Goal: Task Accomplishment & Management: Complete application form

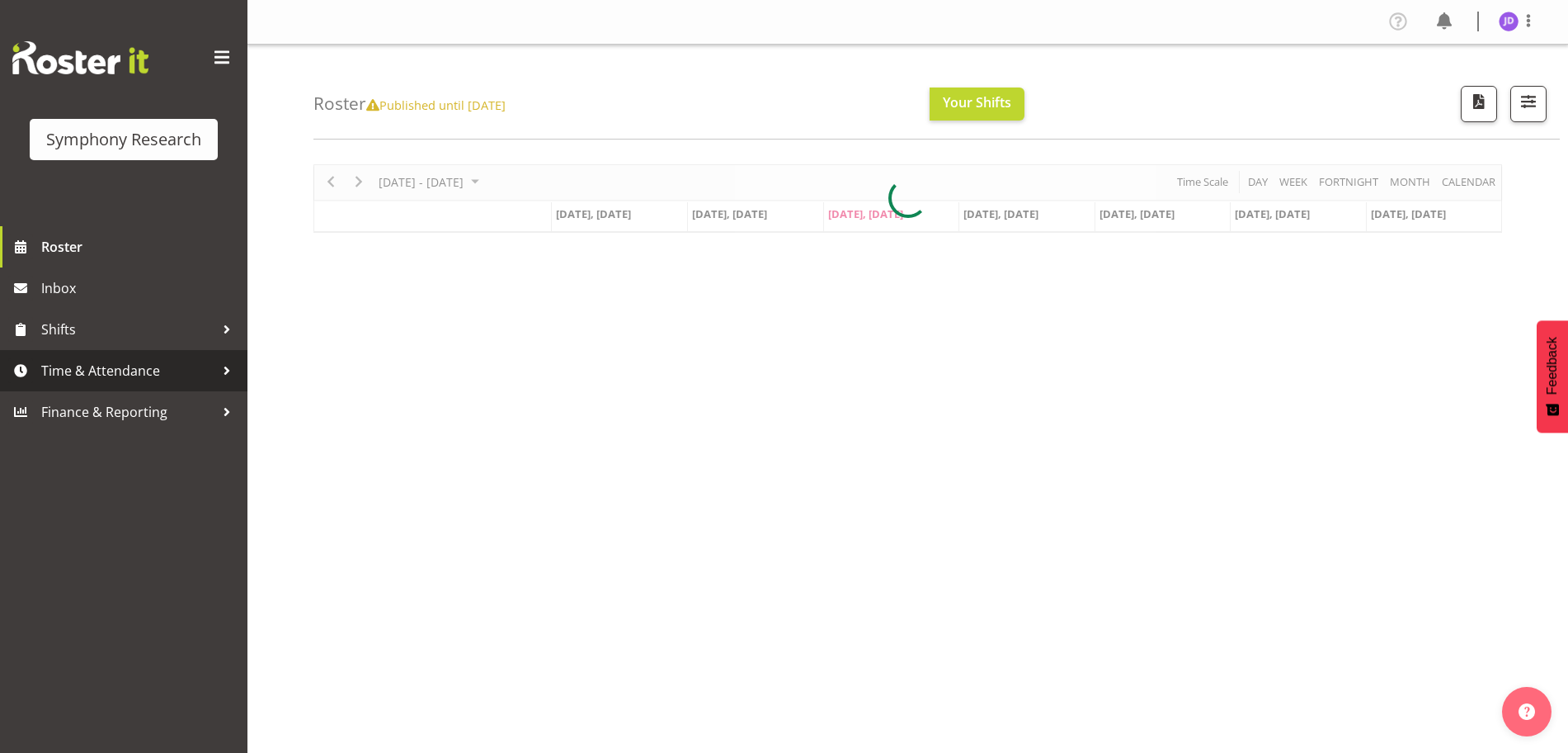
click at [101, 369] on span "Time & Attendance" at bounding box center [128, 370] width 173 height 25
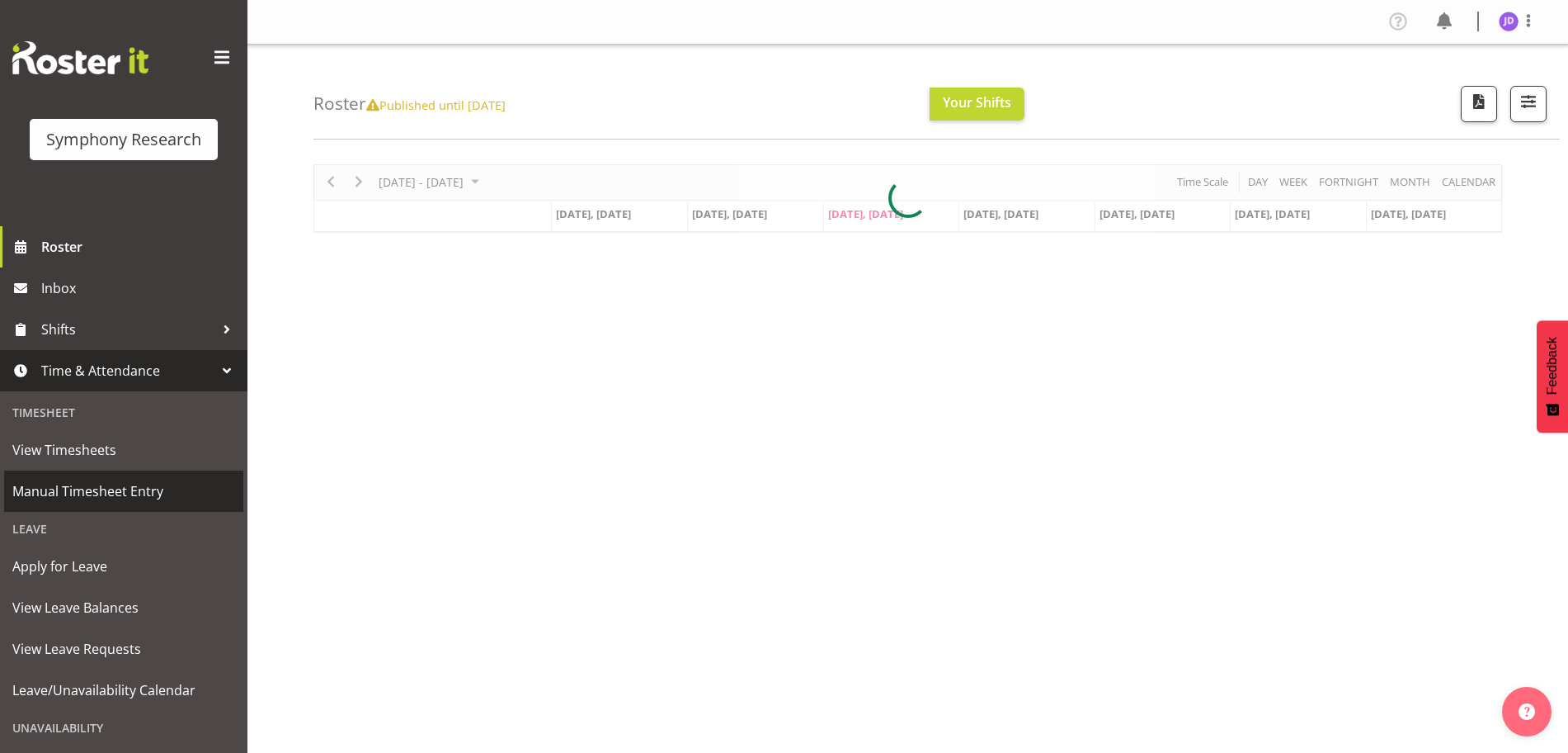
click at [102, 497] on span "Manual Timesheet Entry" at bounding box center [123, 491] width 223 height 25
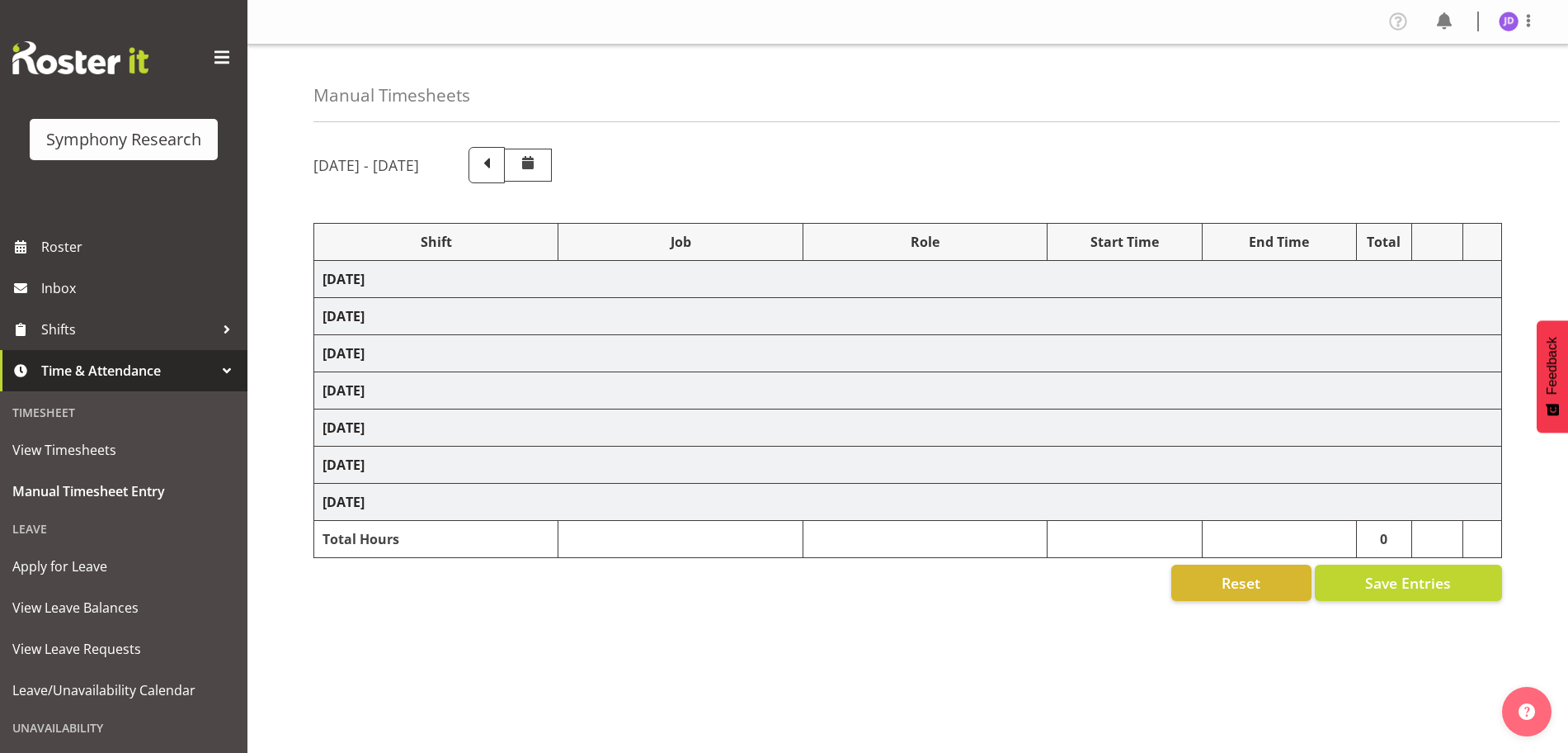
select select "26078"
select select "10731"
select select "26078"
select select "10731"
select select "47"
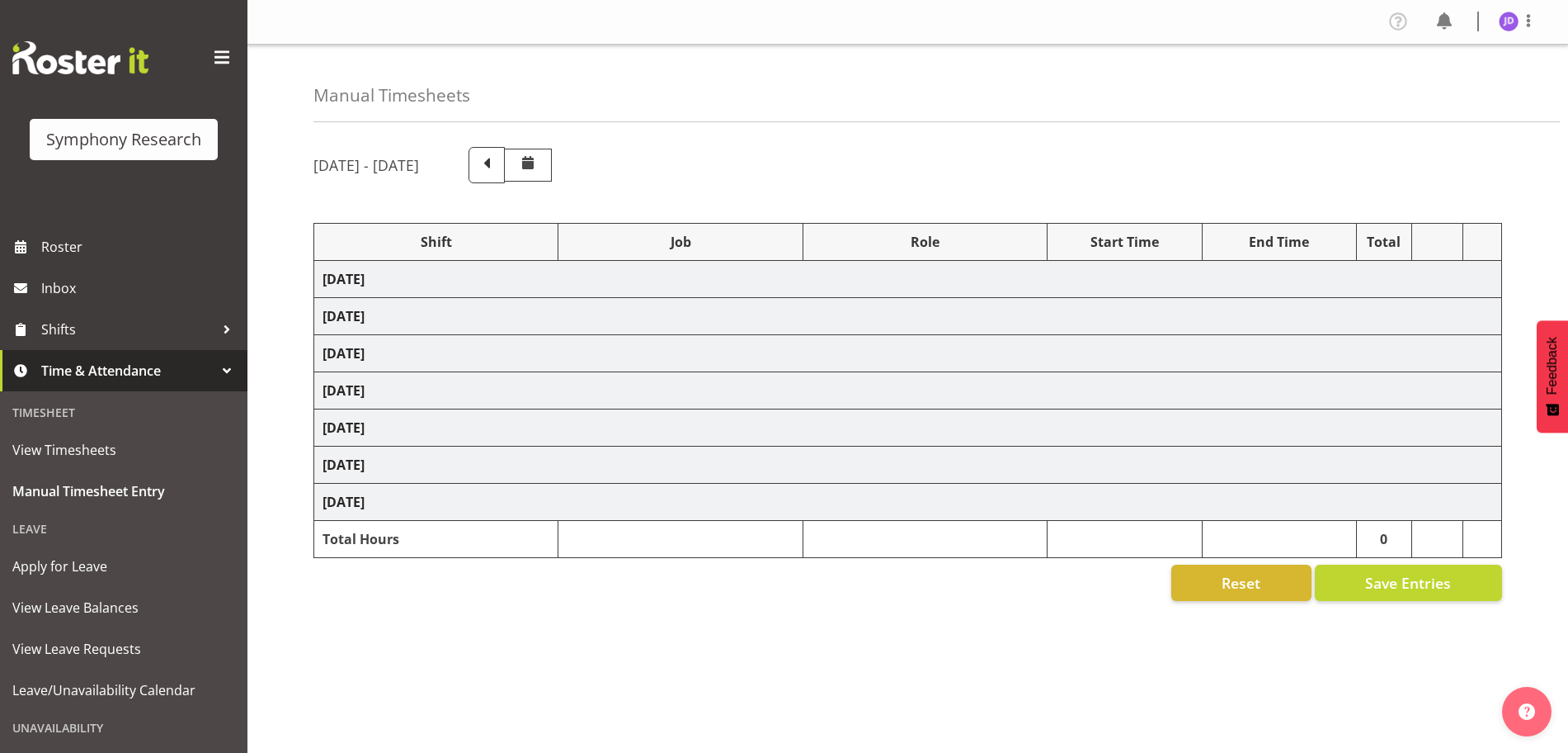
select select "26078"
select select "10731"
select select "47"
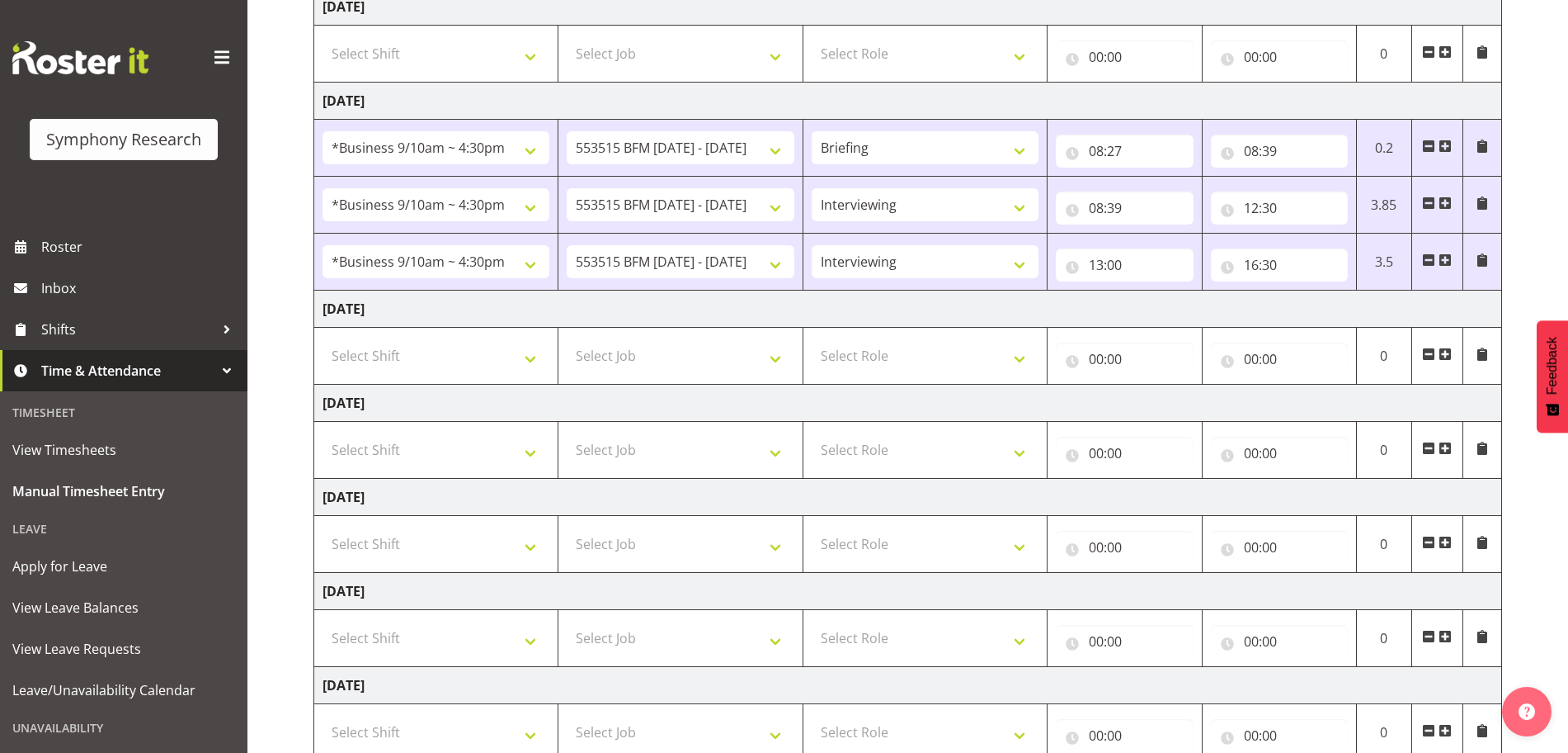
scroll to position [304, 0]
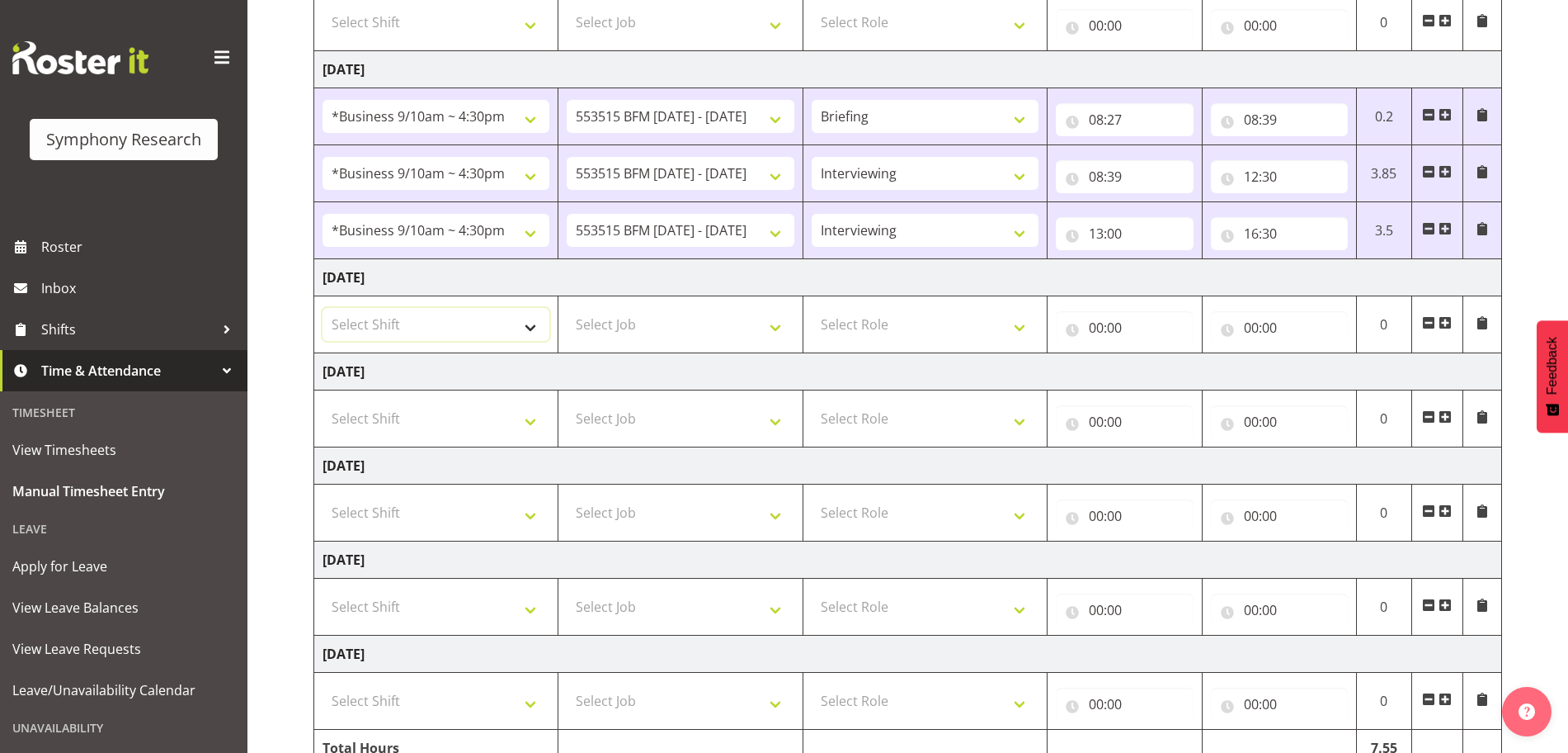
click at [531, 329] on select "Select Shift !!Weekend Residential (Roster IT Shift Label) *Business 9/10am ~ 4…" at bounding box center [436, 324] width 227 height 33
select select "26078"
click at [323, 308] on select "Select Shift !!Weekend Residential (Roster IT Shift Label) *Business 9/10am ~ 4…" at bounding box center [436, 324] width 227 height 33
click at [779, 326] on select "Select Job 550060 IF Admin 553492 World Poll Aus Wave 2 Main 2025 553493 World …" at bounding box center [680, 324] width 227 height 33
select select "10731"
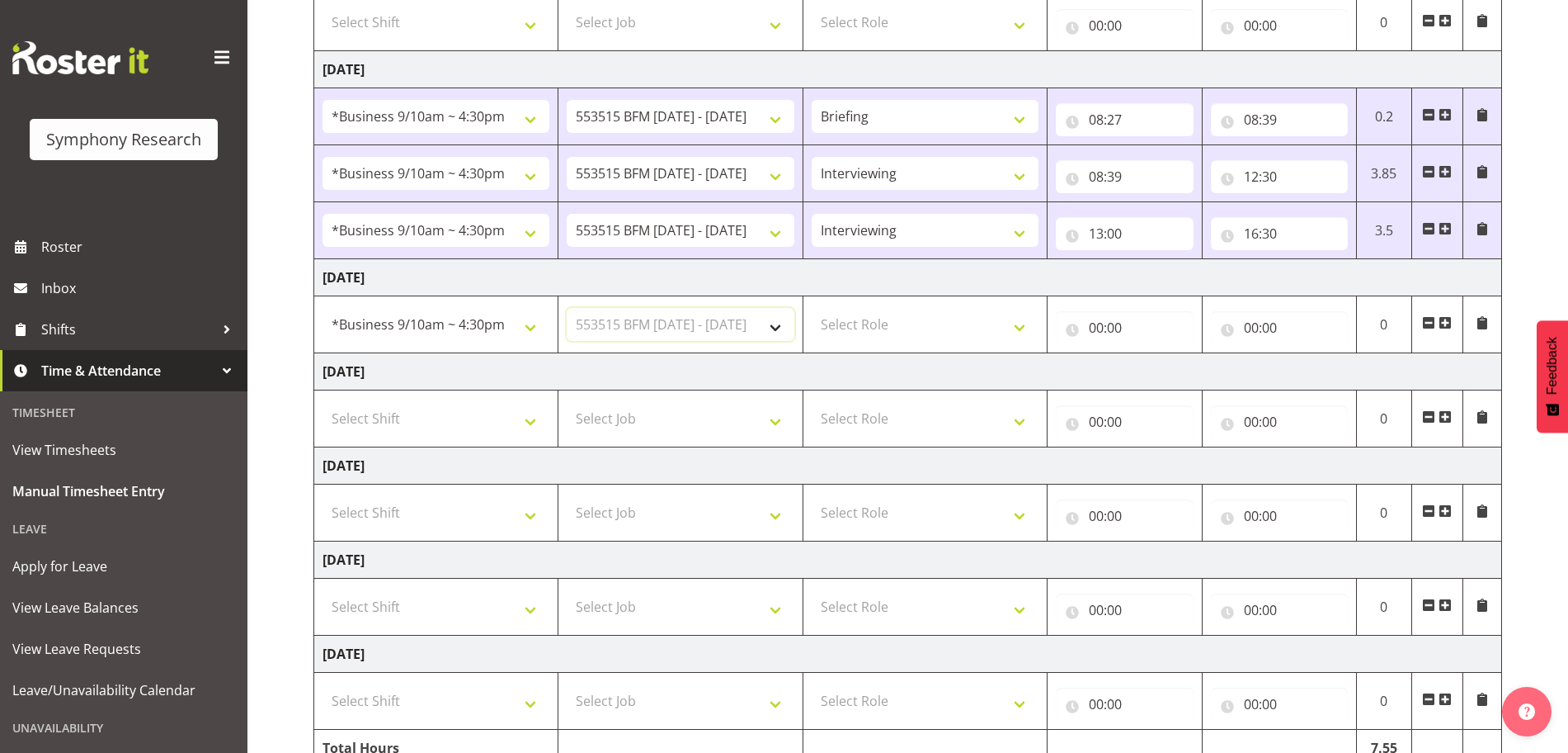
click at [567, 308] on select "Select Job 550060 IF Admin 553492 World Poll Aus Wave 2 Main 2025 553493 World …" at bounding box center [680, 324] width 227 height 33
click at [1027, 329] on select "Select Role Briefing Interviewing" at bounding box center [925, 324] width 227 height 33
select select "297"
click at [812, 308] on select "Select Role Briefing Interviewing" at bounding box center [925, 324] width 227 height 33
click at [1100, 325] on input "00:00" at bounding box center [1124, 327] width 137 height 33
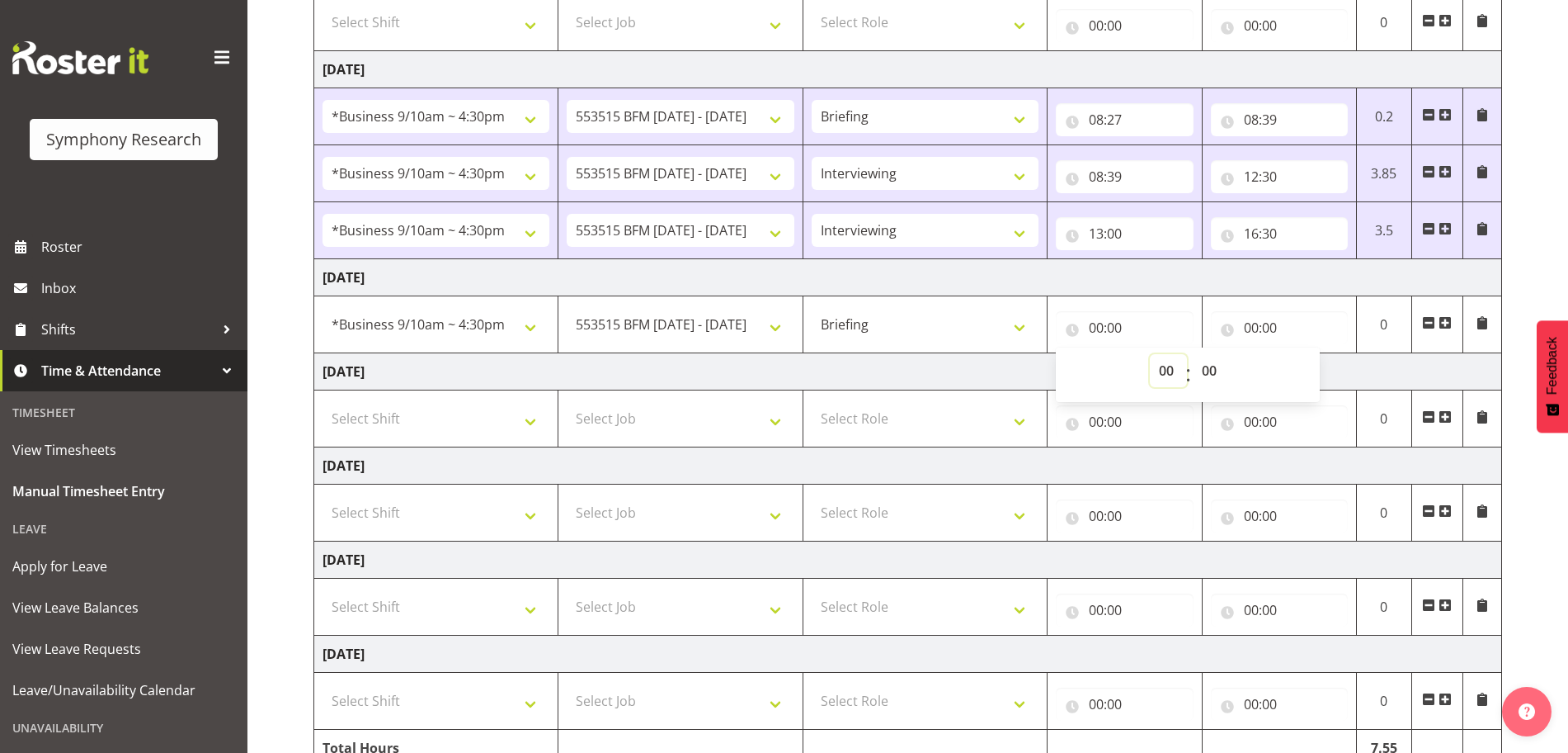
click at [1167, 371] on select "00 01 02 03 04 05 06 07 08 09 10 11 12 13 14 15 16 17 18 19 20 21 22 23" at bounding box center [1168, 370] width 37 height 33
select select "8"
click at [1150, 354] on select "00 01 02 03 04 05 06 07 08 09 10 11 12 13 14 15 16 17 18 19 20 21 22 23" at bounding box center [1168, 370] width 37 height 33
type input "08:00"
click at [1211, 369] on select "00 01 02 03 04 05 06 07 08 09 10 11 12 13 14 15 16 17 18 19 20 21 22 23 24 25 2…" at bounding box center [1211, 370] width 37 height 33
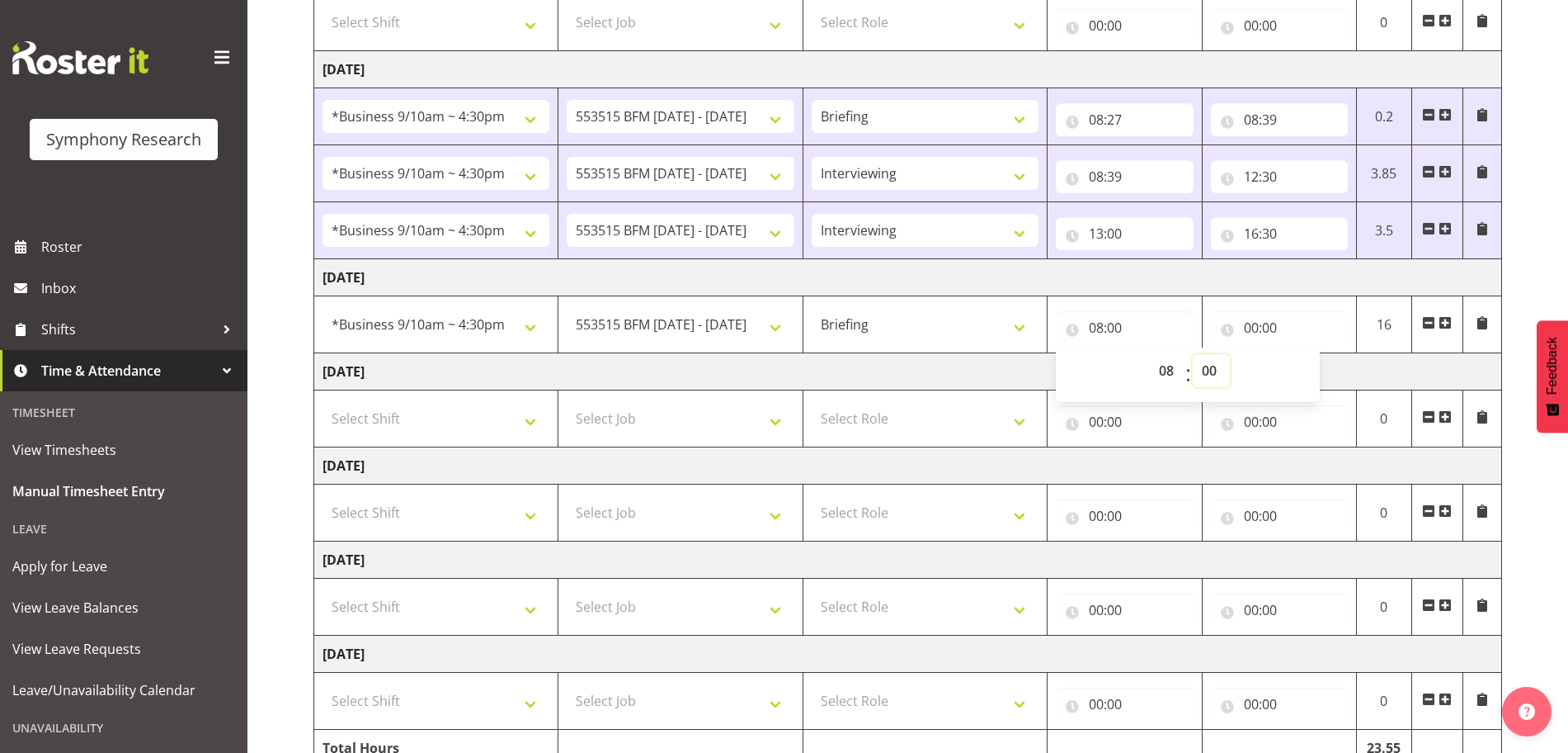
select select "27"
click at [1193, 354] on select "00 01 02 03 04 05 06 07 08 09 10 11 12 13 14 15 16 17 18 19 20 21 22 23 24 25 2…" at bounding box center [1211, 370] width 37 height 33
type input "08:27"
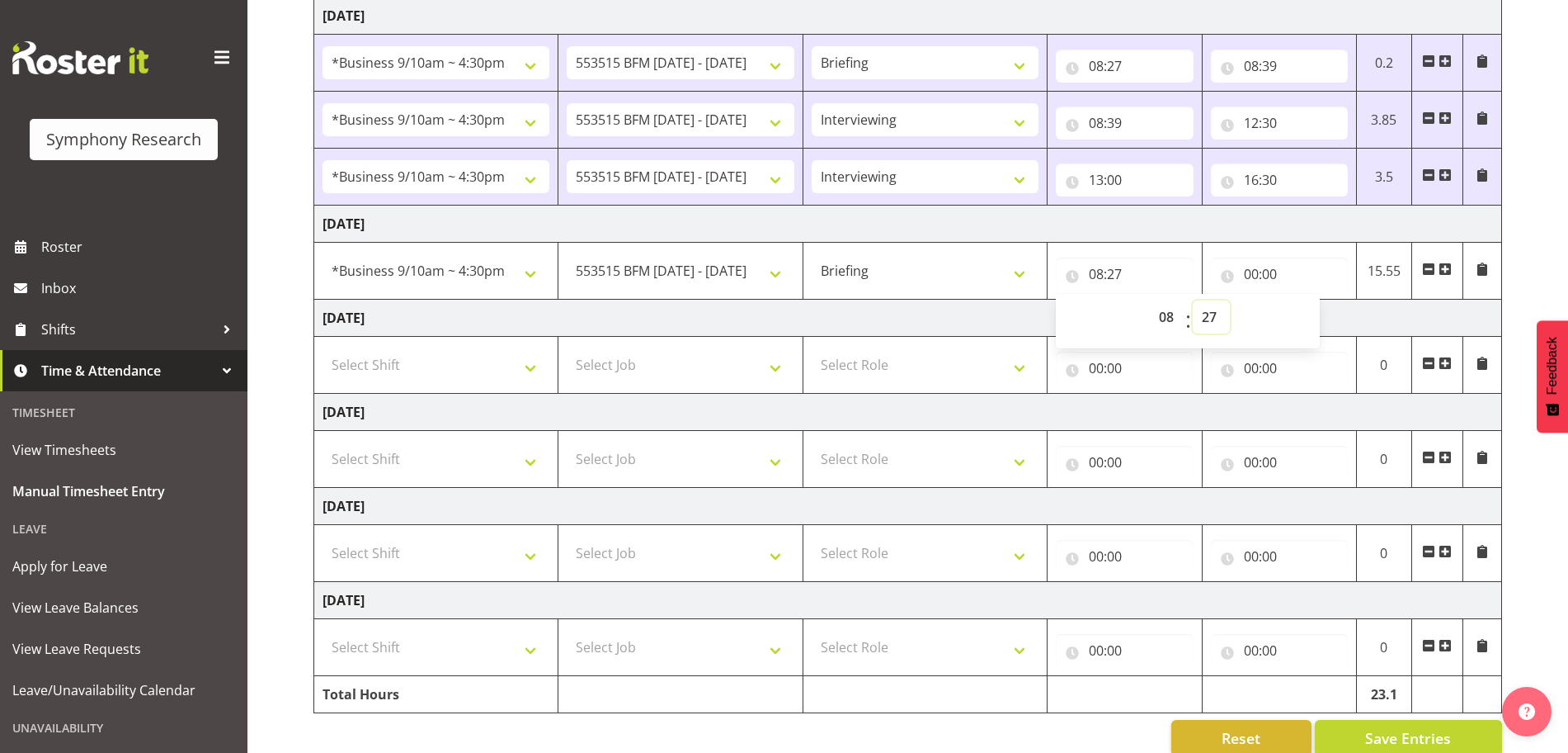
scroll to position [389, 0]
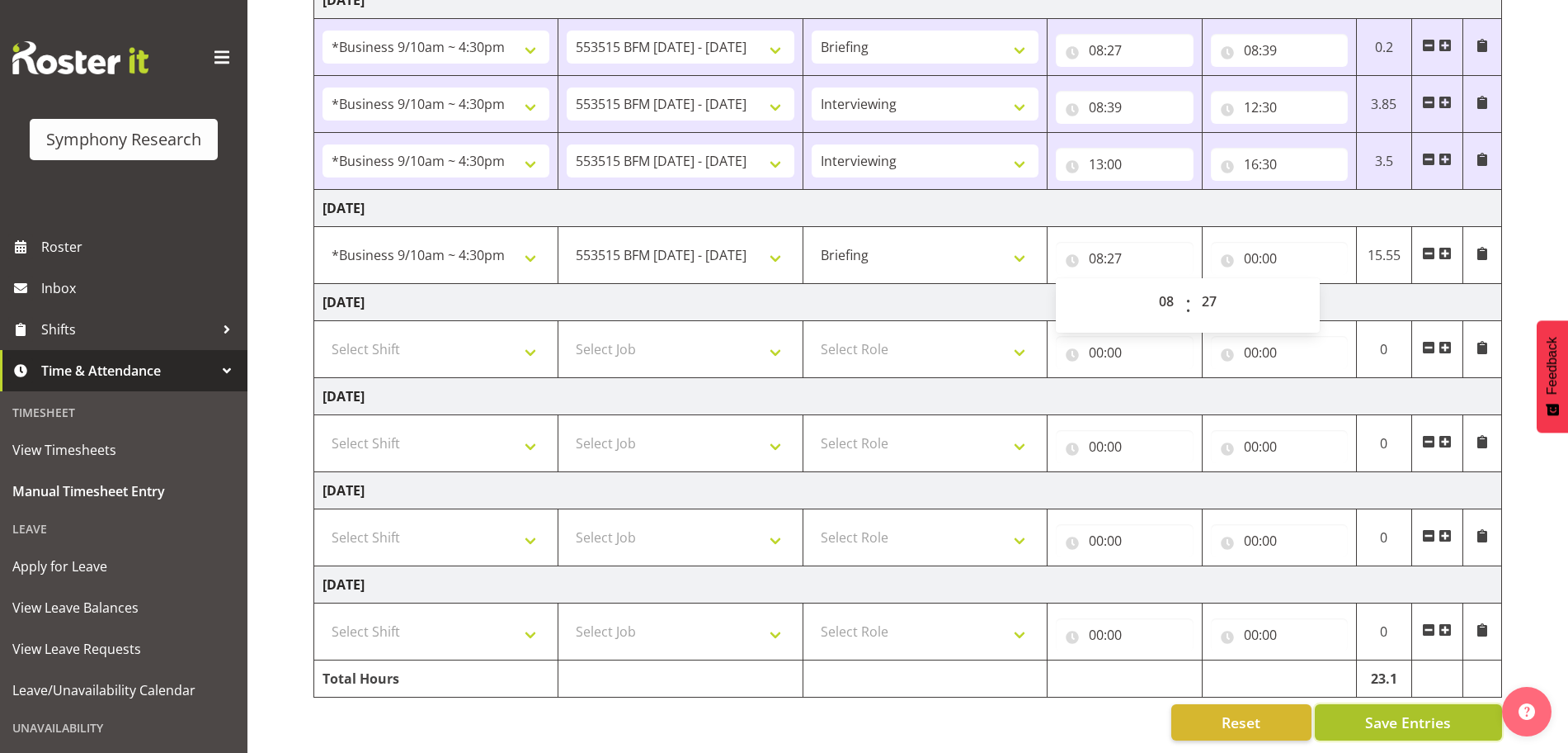
click at [1398, 714] on span "Save Entries" at bounding box center [1408, 721] width 86 height 21
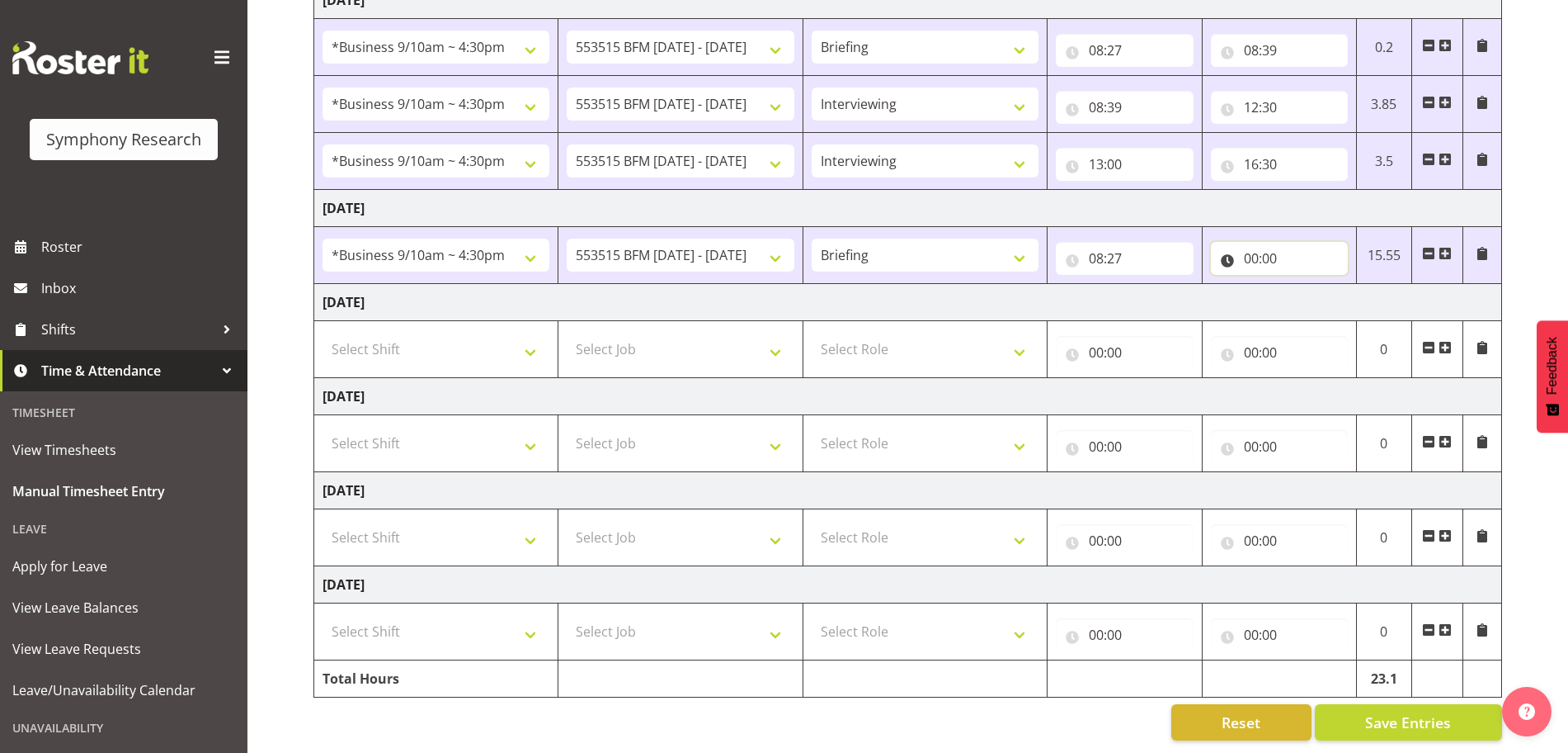
click at [1251, 245] on input "00:00" at bounding box center [1279, 258] width 137 height 33
click at [1321, 285] on select "00 01 02 03 04 05 06 07 08 09 10 11 12 13 14 15 16 17 18 19 20 21 22 23" at bounding box center [1323, 301] width 37 height 33
select select "8"
click at [1305, 284] on select "00 01 02 03 04 05 06 07 08 09 10 11 12 13 14 15 16 17 18 19 20 21 22 23" at bounding box center [1323, 301] width 37 height 33
type input "08:00"
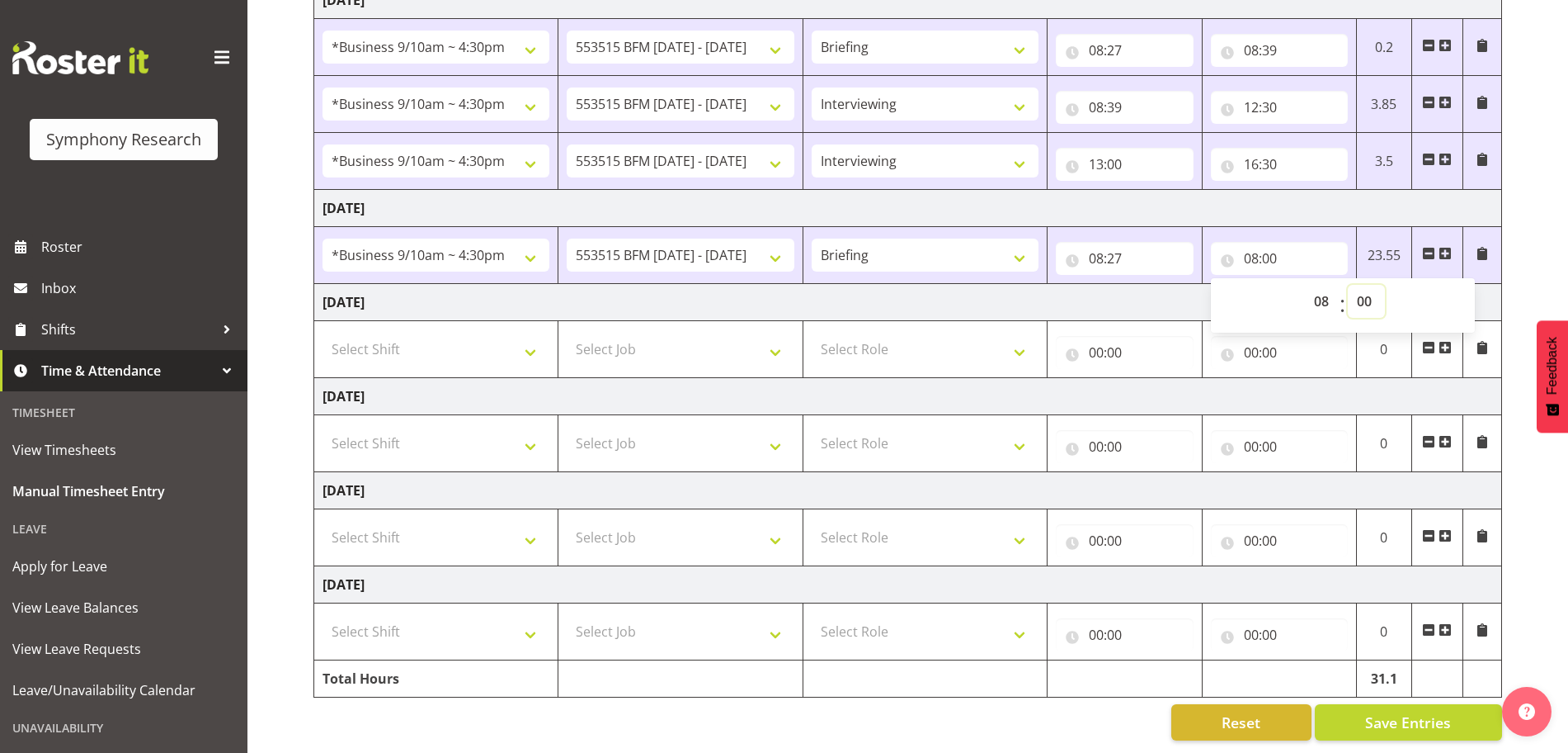
click at [1368, 285] on select "00 01 02 03 04 05 06 07 08 09 10 11 12 13 14 15 16 17 18 19 20 21 22 23 24 25 2…" at bounding box center [1366, 301] width 37 height 33
select select "33"
click at [1348, 284] on select "00 01 02 03 04 05 06 07 08 09 10 11 12 13 14 15 16 17 18 19 20 21 22 23 24 25 2…" at bounding box center [1366, 301] width 37 height 33
type input "08:33"
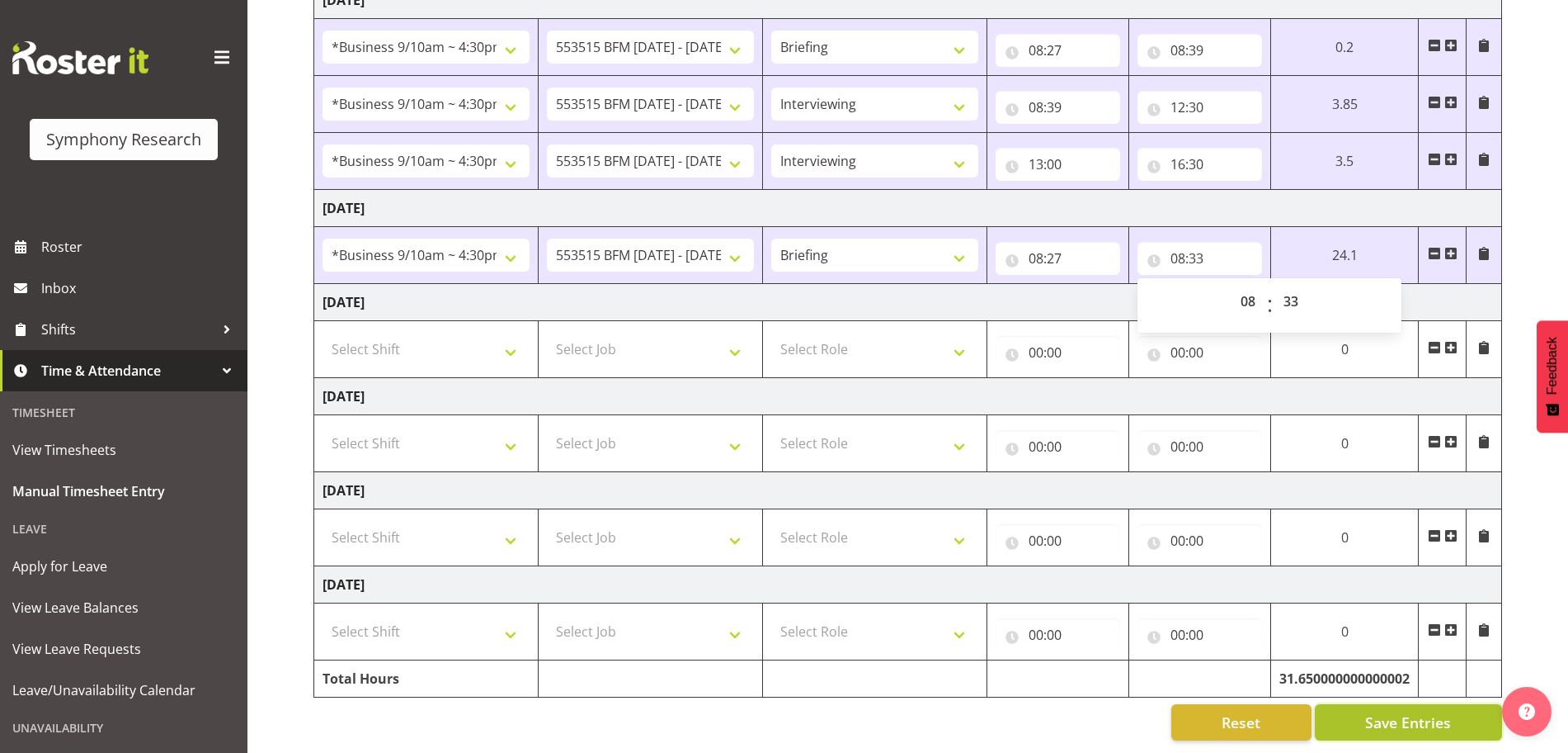
click at [1440, 711] on span "Save Entries" at bounding box center [1408, 721] width 86 height 21
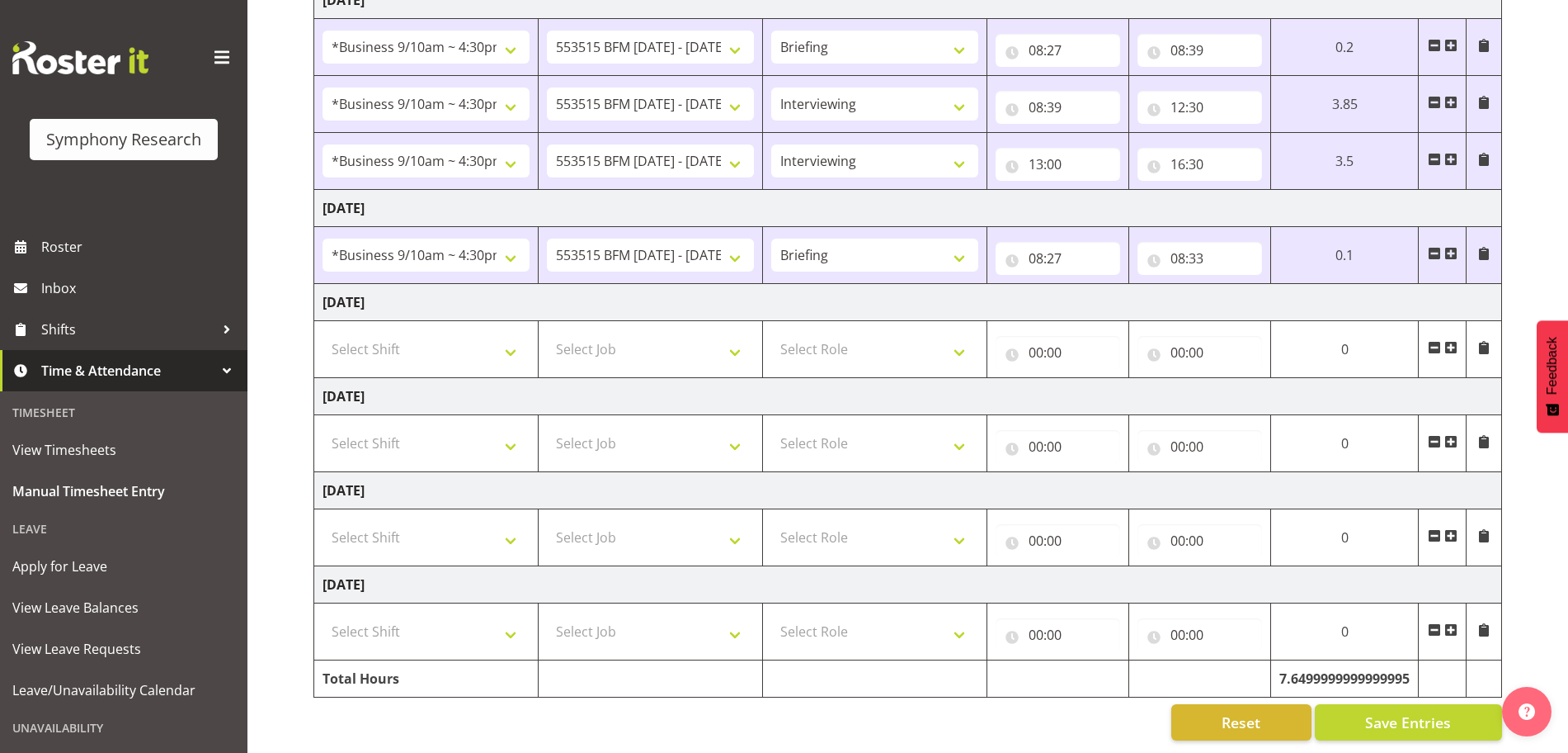
click at [1448, 247] on span at bounding box center [1451, 253] width 13 height 13
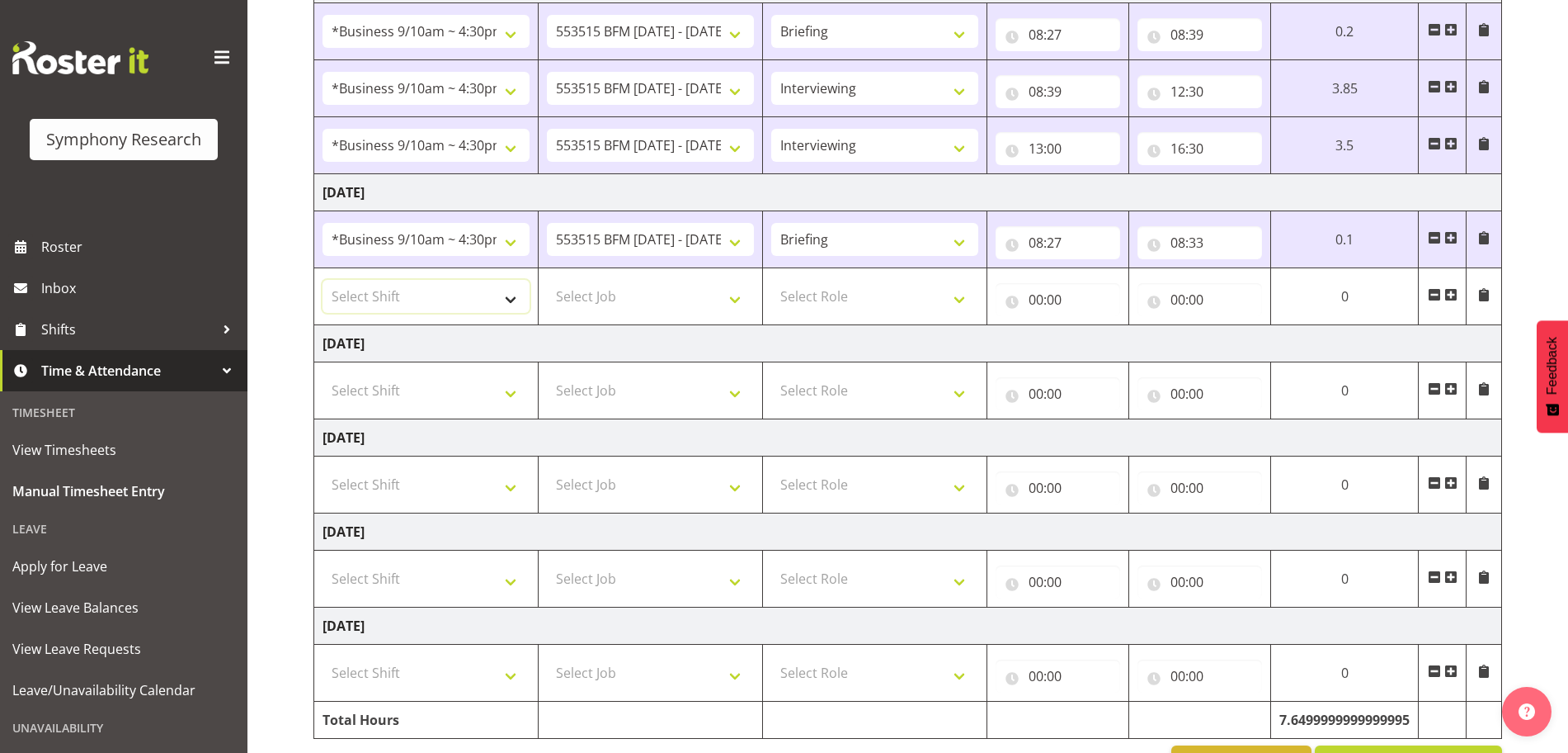
click at [510, 304] on select "Select Shift !!Weekend Residential (Roster IT Shift Label) *Business 9/10am ~ 4…" at bounding box center [426, 296] width 207 height 33
select select "26078"
click at [323, 280] on select "Select Shift !!Weekend Residential (Roster IT Shift Label) *Business 9/10am ~ 4…" at bounding box center [426, 296] width 207 height 33
click at [737, 304] on select "Select Job 550060 IF Admin 553492 World Poll Aus Wave 2 Main 2025 553493 World …" at bounding box center [651, 296] width 207 height 33
select select "10731"
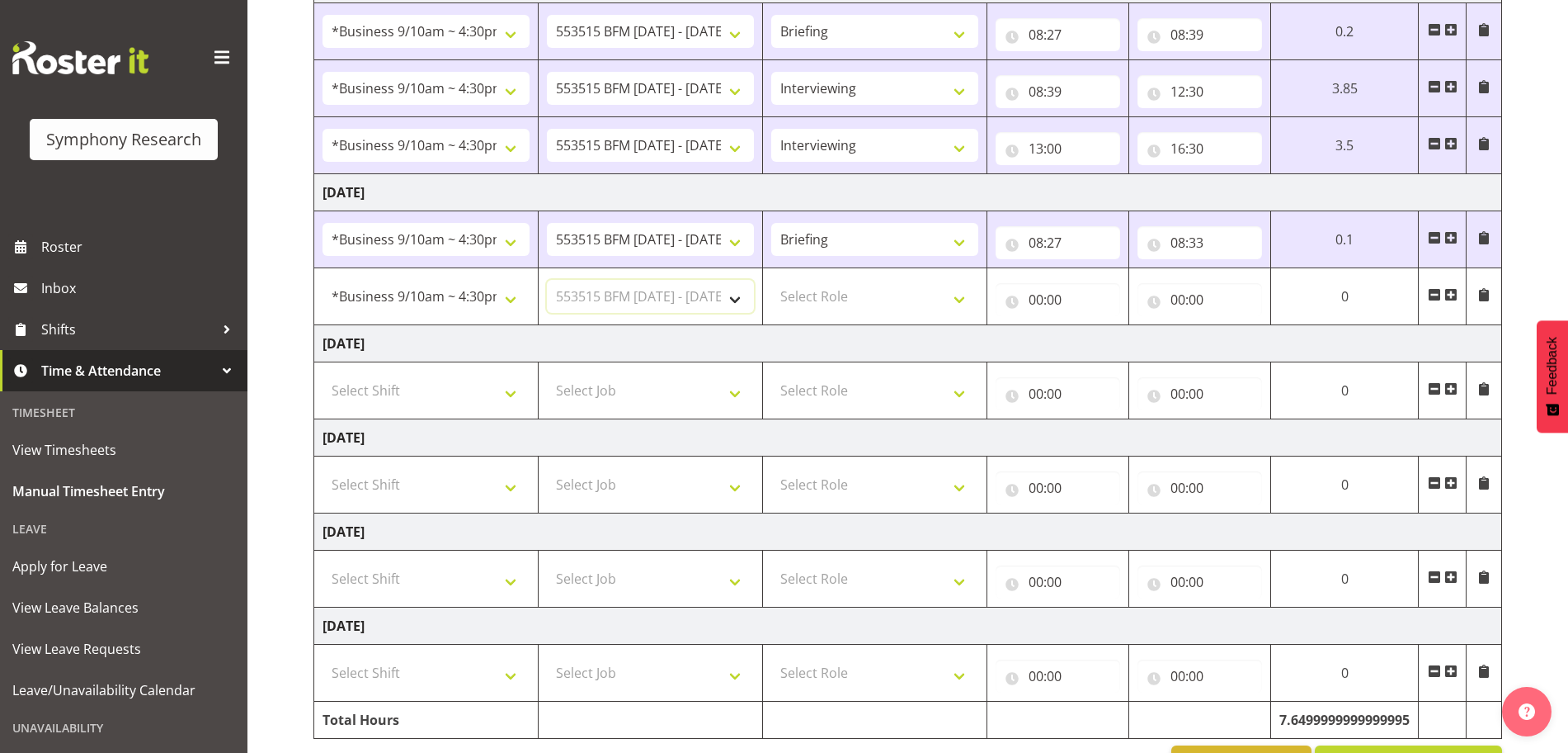
click at [547, 280] on select "Select Job 550060 IF Admin 553492 World Poll Aus Wave 2 Main 2025 553493 World …" at bounding box center [651, 296] width 207 height 33
click at [963, 302] on select "Select Role Briefing Interviewing" at bounding box center [875, 296] width 207 height 33
select select "47"
click at [772, 280] on select "Select Role Briefing Interviewing" at bounding box center [875, 296] width 207 height 33
click at [1034, 293] on input "00:00" at bounding box center [1058, 299] width 124 height 33
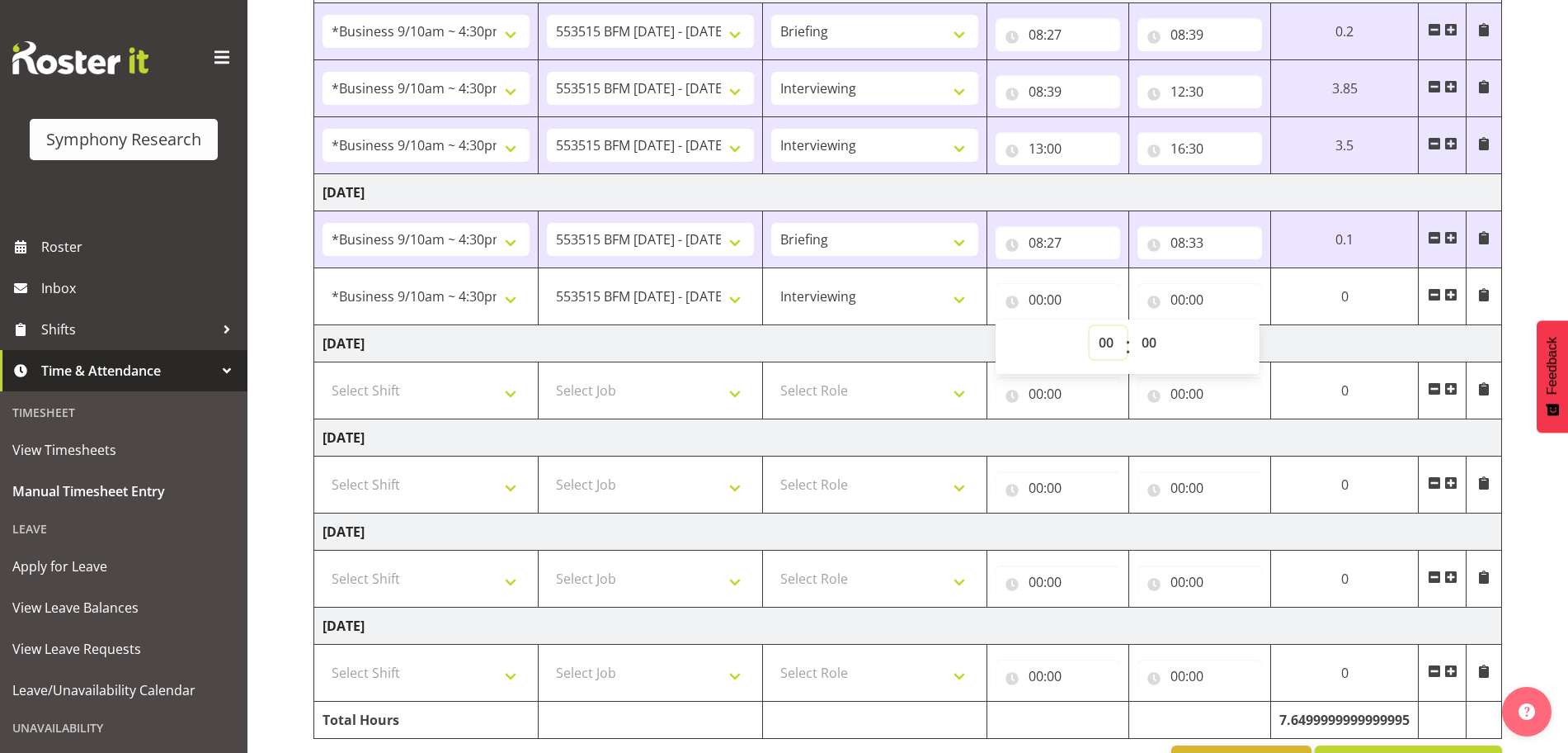
click at [1107, 340] on select "00 01 02 03 04 05 06 07 08 09 10 11 12 13 14 15 16 17 18 19 20 21 22 23" at bounding box center [1108, 343] width 37 height 33
select select "8"
click at [1127, 326] on select "00 01 02 03 04 05 06 07 08 09 10 11 12 13 14 15 16 17 18 19 20 21 22 23" at bounding box center [1108, 343] width 37 height 33
type input "08:00"
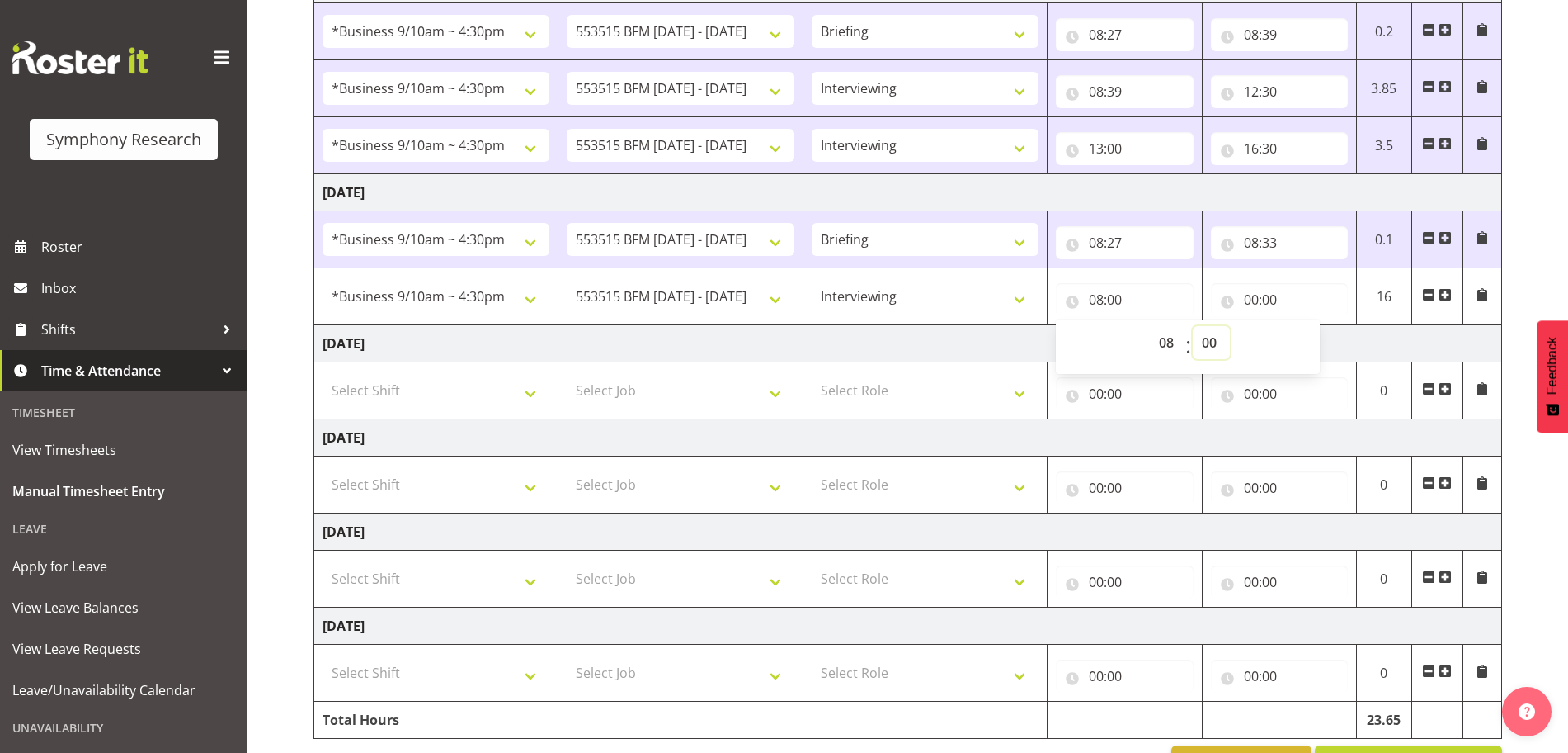
click at [1212, 339] on select "00 01 02 03 04 05 06 07 08 09 10 11 12 13 14 15 16 17 18 19 20 21 22 23 24 25 2…" at bounding box center [1211, 343] width 37 height 33
select select "33"
click at [1193, 326] on select "00 01 02 03 04 05 06 07 08 09 10 11 12 13 14 15 16 17 18 19 20 21 22 23 24 25 2…" at bounding box center [1211, 343] width 37 height 33
type input "08:33"
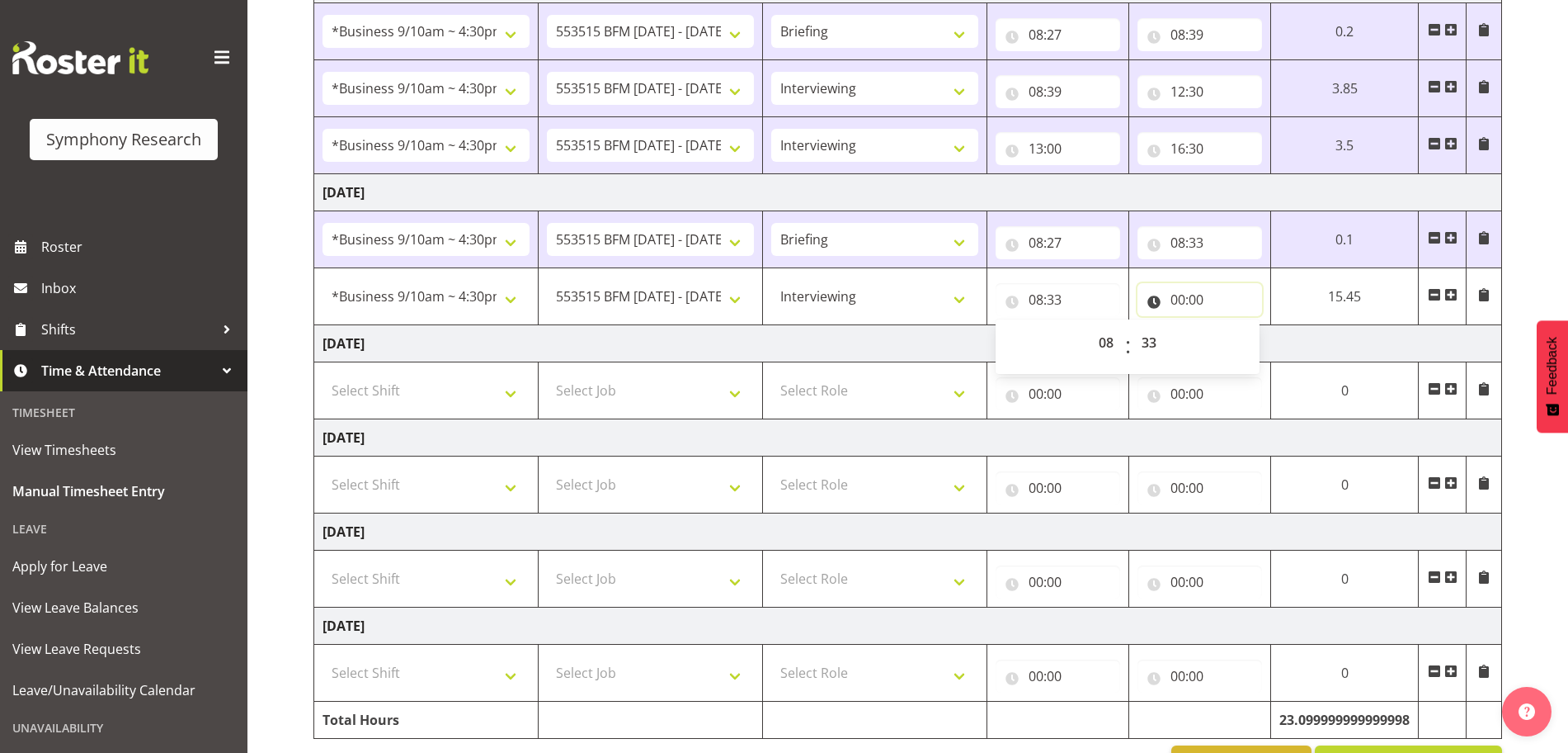
click at [1181, 296] on input "00:00" at bounding box center [1199, 299] width 124 height 33
click at [1246, 341] on select "00 01 02 03 04 05 06 07 08 09 10 11 12 13 14 15 16 17 18 19 20 21 22 23" at bounding box center [1249, 343] width 37 height 33
select select "12"
click at [1269, 326] on select "00 01 02 03 04 05 06 07 08 09 10 11 12 13 14 15 16 17 18 19 20 21 22 23" at bounding box center [1249, 343] width 37 height 33
type input "12:00"
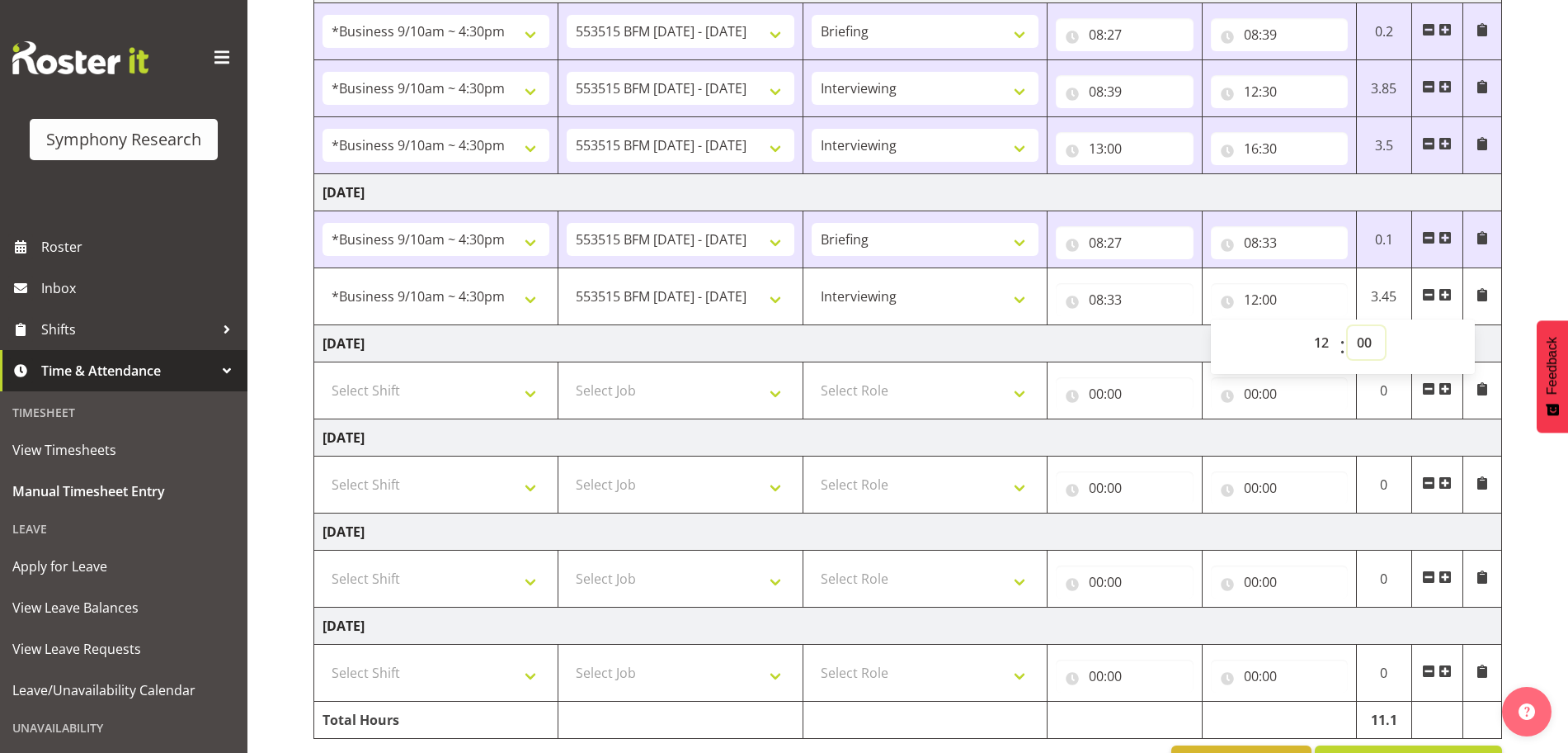
click at [1362, 342] on select "00 01 02 03 04 05 06 07 08 09 10 11 12 13 14 15 16 17 18 19 20 21 22 23 24 25 2…" at bounding box center [1366, 343] width 37 height 33
select select "31"
click at [1348, 326] on select "00 01 02 03 04 05 06 07 08 09 10 11 12 13 14 15 16 17 18 19 20 21 22 23 24 25 2…" at bounding box center [1366, 343] width 37 height 33
type input "12:31"
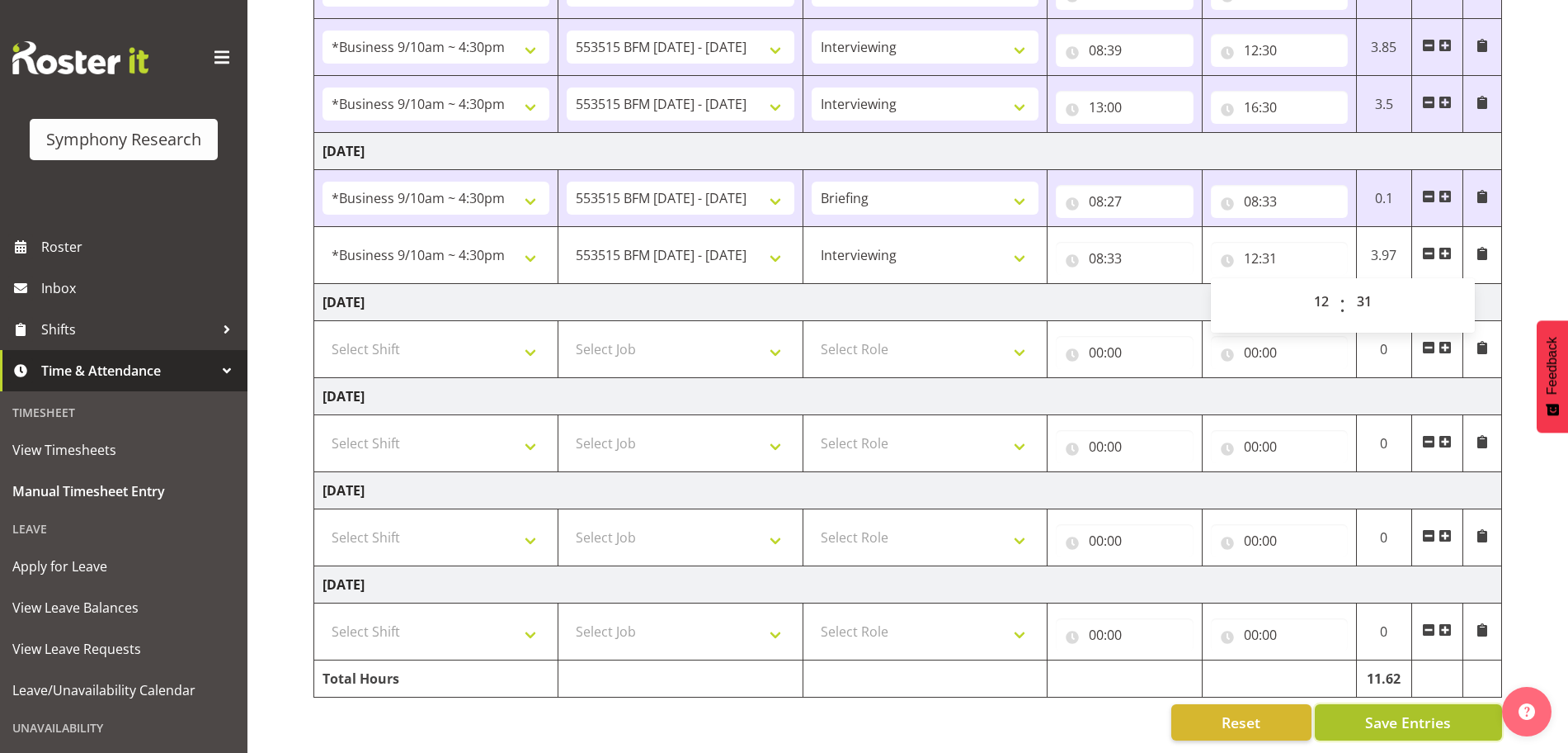
click at [1418, 711] on span "Save Entries" at bounding box center [1408, 721] width 86 height 21
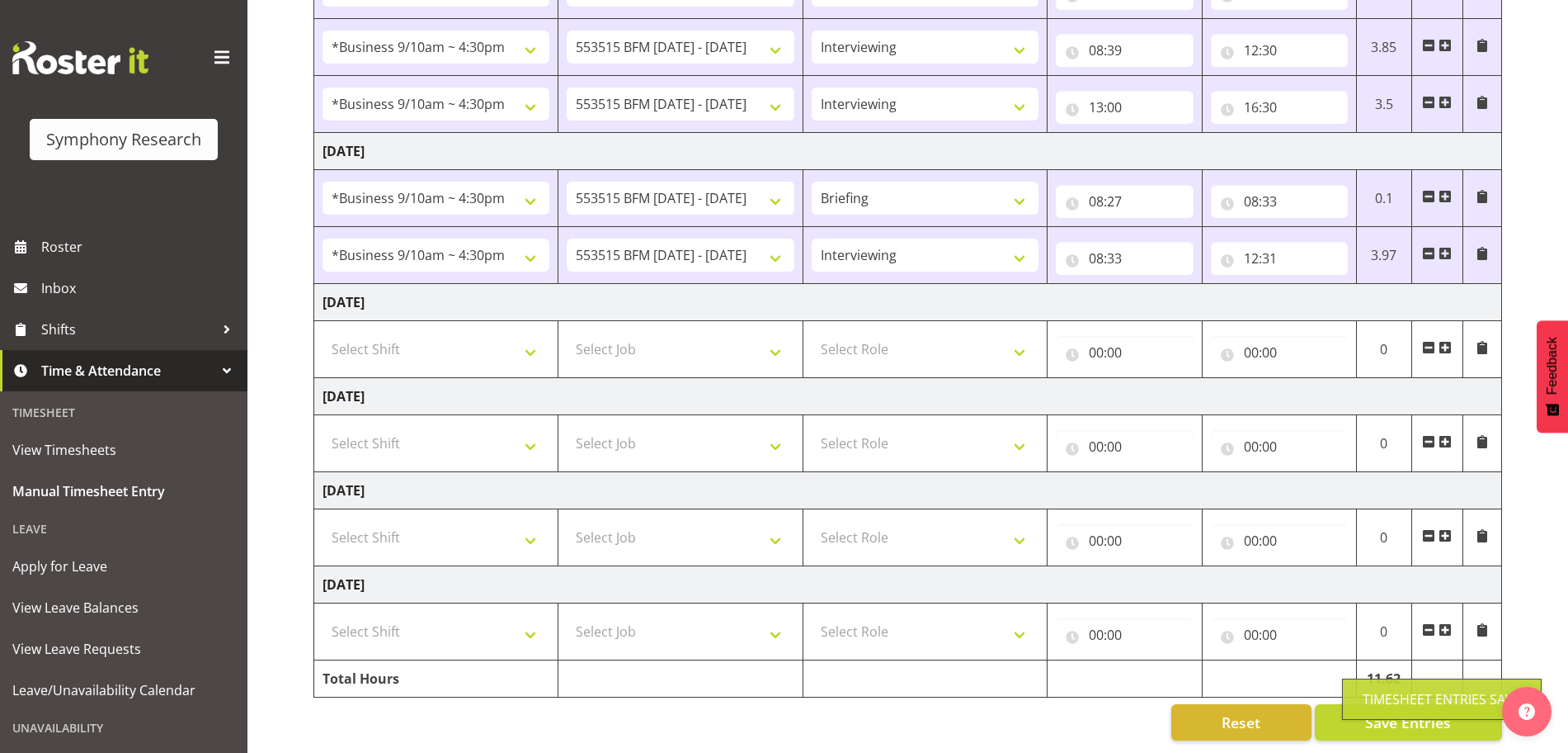
click at [1446, 247] on span at bounding box center [1445, 253] width 13 height 13
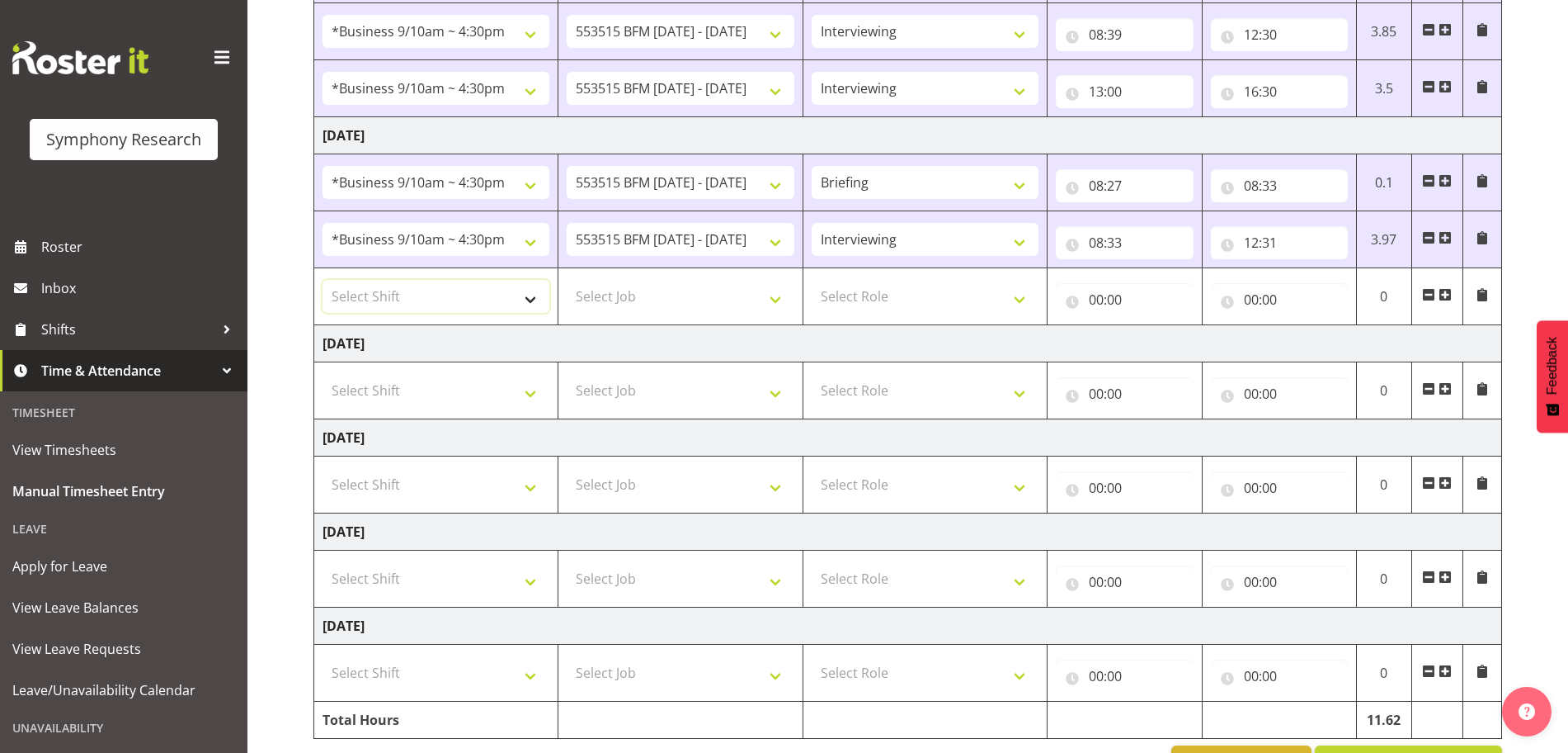
click at [529, 302] on select "Select Shift !!Weekend Residential (Roster IT Shift Label) *Business 9/10am ~ 4…" at bounding box center [436, 296] width 227 height 33
select select "26078"
click at [323, 280] on select "Select Shift !!Weekend Residential (Roster IT Shift Label) *Business 9/10am ~ 4…" at bounding box center [436, 296] width 227 height 33
click at [776, 302] on select "Select Job 550060 IF Admin 553492 World Poll Aus Wave 2 Main 2025 553493 World …" at bounding box center [680, 296] width 227 height 33
select select "10731"
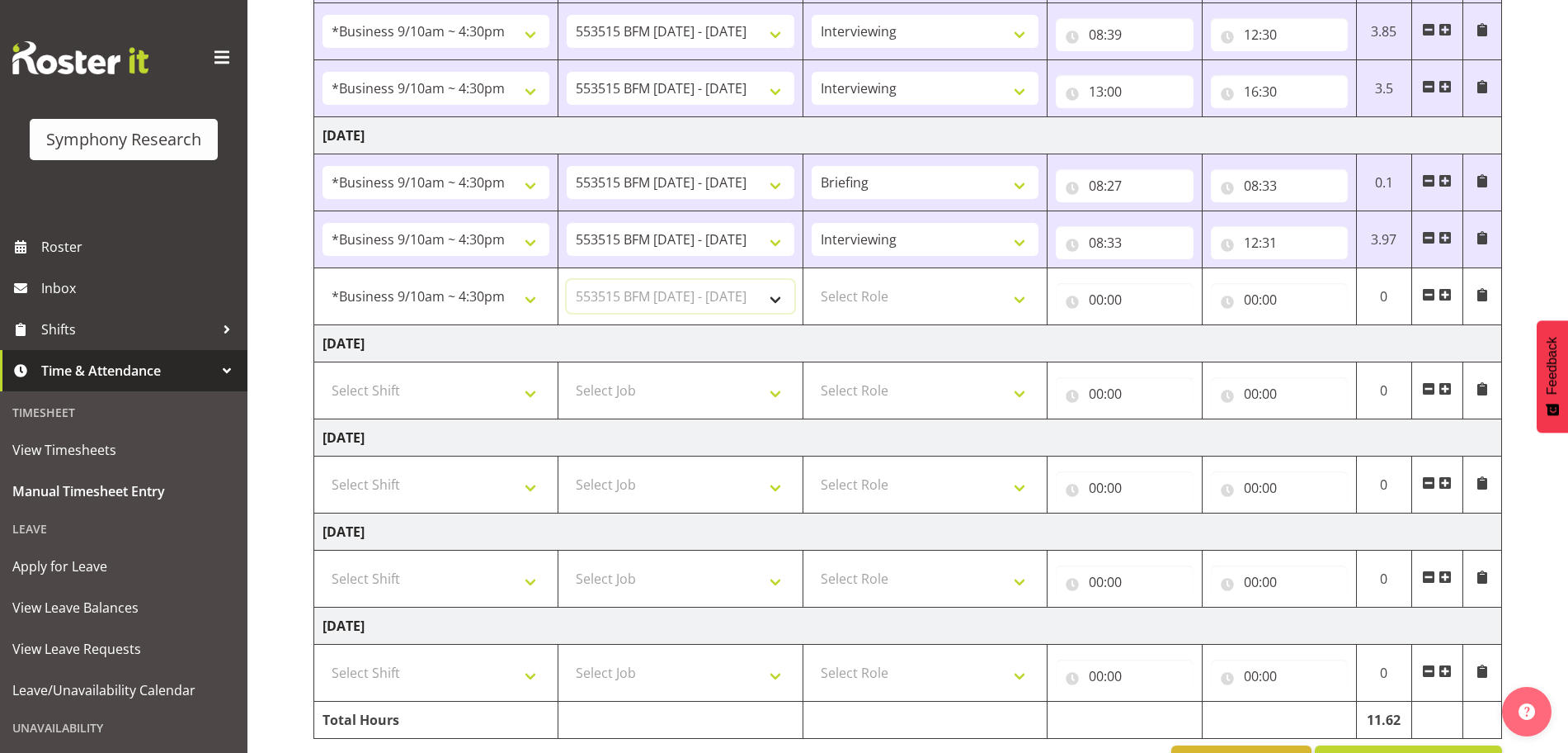
click at [567, 280] on select "Select Job 550060 IF Admin 553492 World Poll Aus Wave 2 Main 2025 553493 World …" at bounding box center [680, 296] width 227 height 33
click at [1018, 300] on select "Select Role Briefing Interviewing" at bounding box center [925, 296] width 227 height 33
select select "47"
click at [812, 280] on select "Select Role Briefing Interviewing" at bounding box center [925, 296] width 227 height 33
click at [1097, 301] on input "00:00" at bounding box center [1124, 299] width 137 height 33
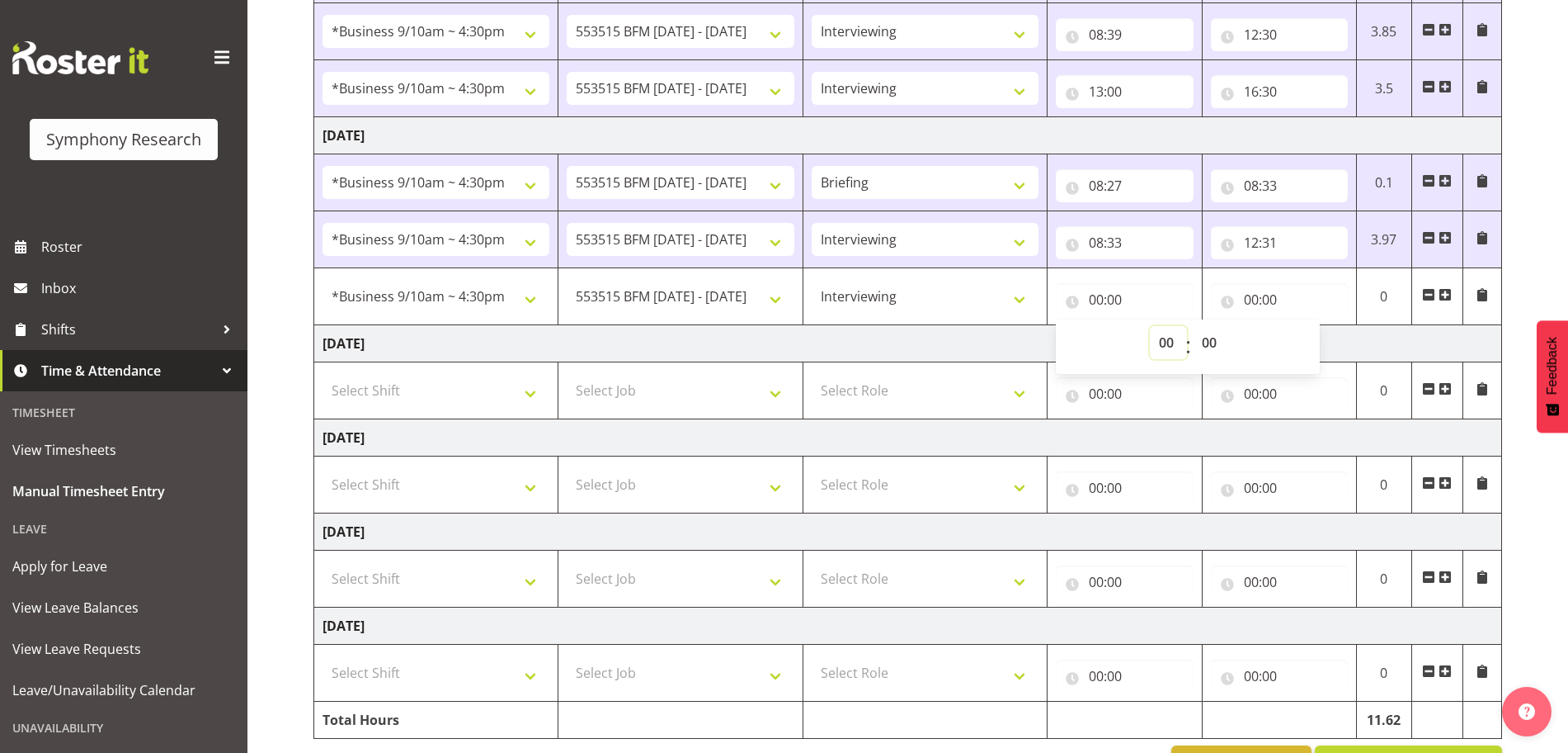
click at [1164, 342] on select "00 01 02 03 04 05 06 07 08 09 10 11 12 13 14 15 16 17 18 19 20 21 22 23" at bounding box center [1168, 343] width 37 height 33
select select "13"
click at [1150, 326] on select "00 01 02 03 04 05 06 07 08 09 10 11 12 13 14 15 16 17 18 19 20 21 22 23" at bounding box center [1168, 343] width 37 height 33
type input "13:00"
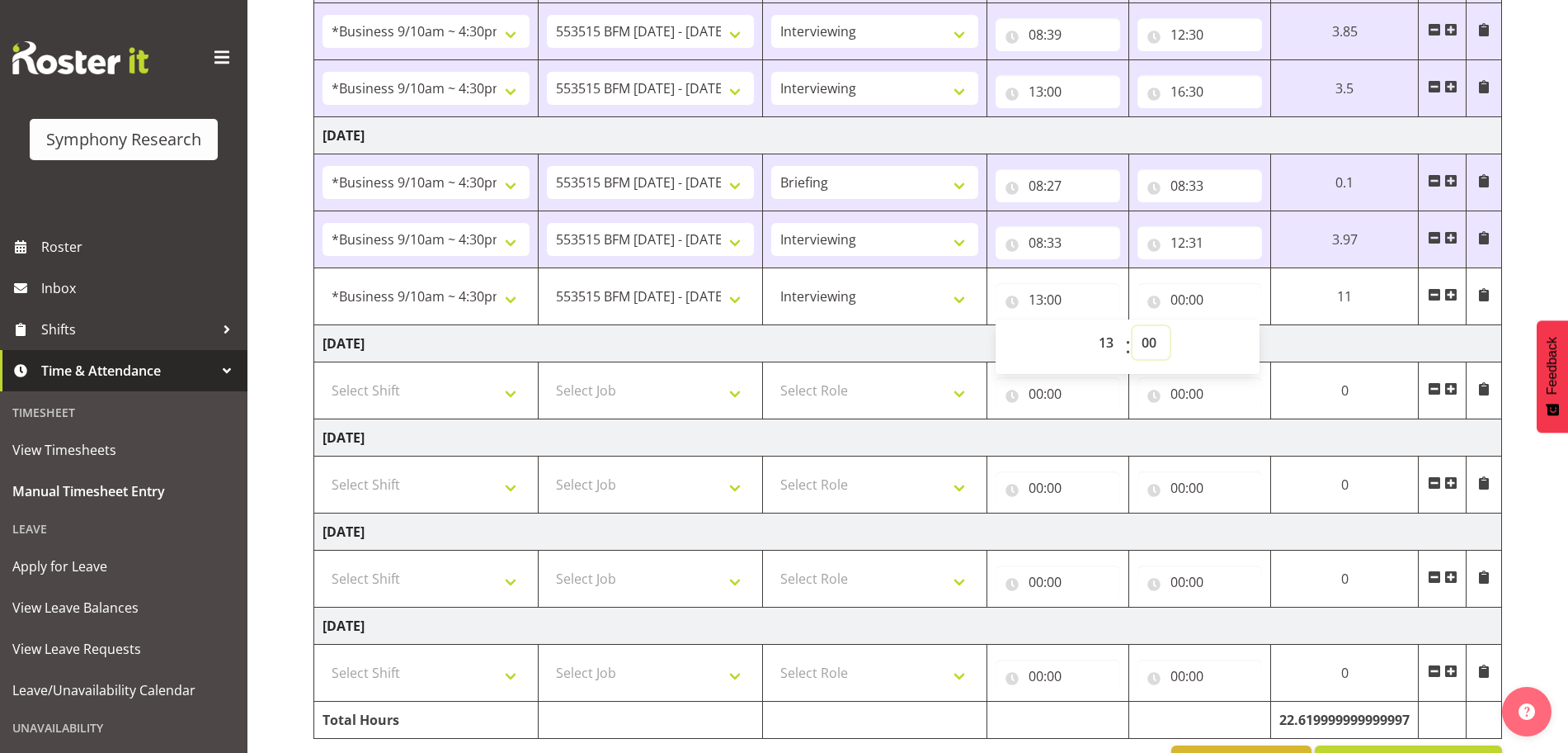
click at [1151, 342] on select "00 01 02 03 04 05 06 07 08 09 10 11 12 13 14 15 16 17 18 19 20 21 22 23 24 25 2…" at bounding box center [1151, 343] width 37 height 33
select select "1"
click at [1170, 326] on select "00 01 02 03 04 05 06 07 08 09 10 11 12 13 14 15 16 17 18 19 20 21 22 23 24 25 2…" at bounding box center [1151, 343] width 37 height 33
type input "13:01"
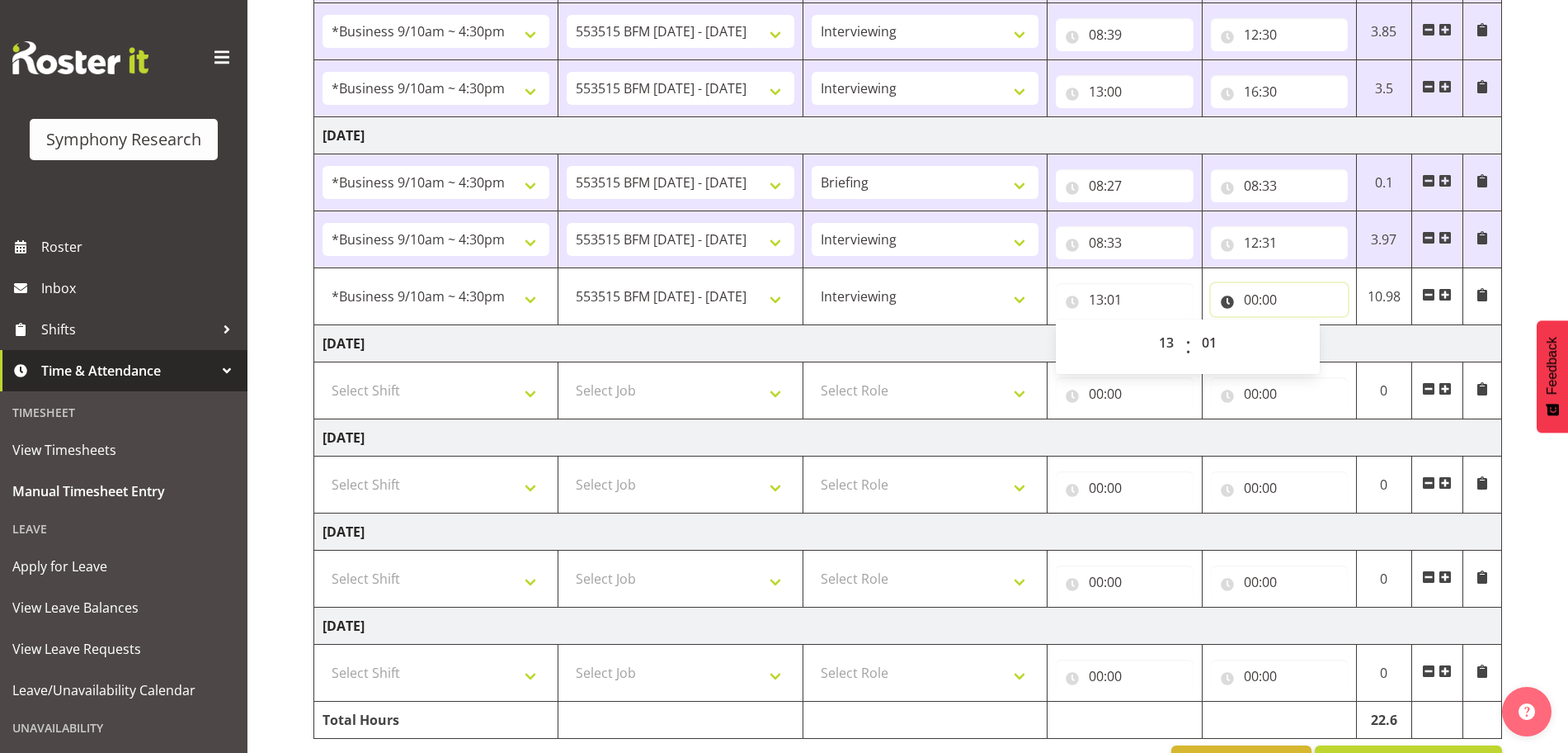
click at [1253, 297] on input "00:00" at bounding box center [1279, 299] width 137 height 33
click at [1319, 339] on select "00 01 02 03 04 05 06 07 08 09 10 11 12 13 14 15 16 17 18 19 20 21 22 23" at bounding box center [1323, 343] width 37 height 33
select select "16"
click at [1305, 326] on select "00 01 02 03 04 05 06 07 08 09 10 11 12 13 14 15 16 17 18 19 20 21 22 23" at bounding box center [1323, 343] width 37 height 33
type input "16:00"
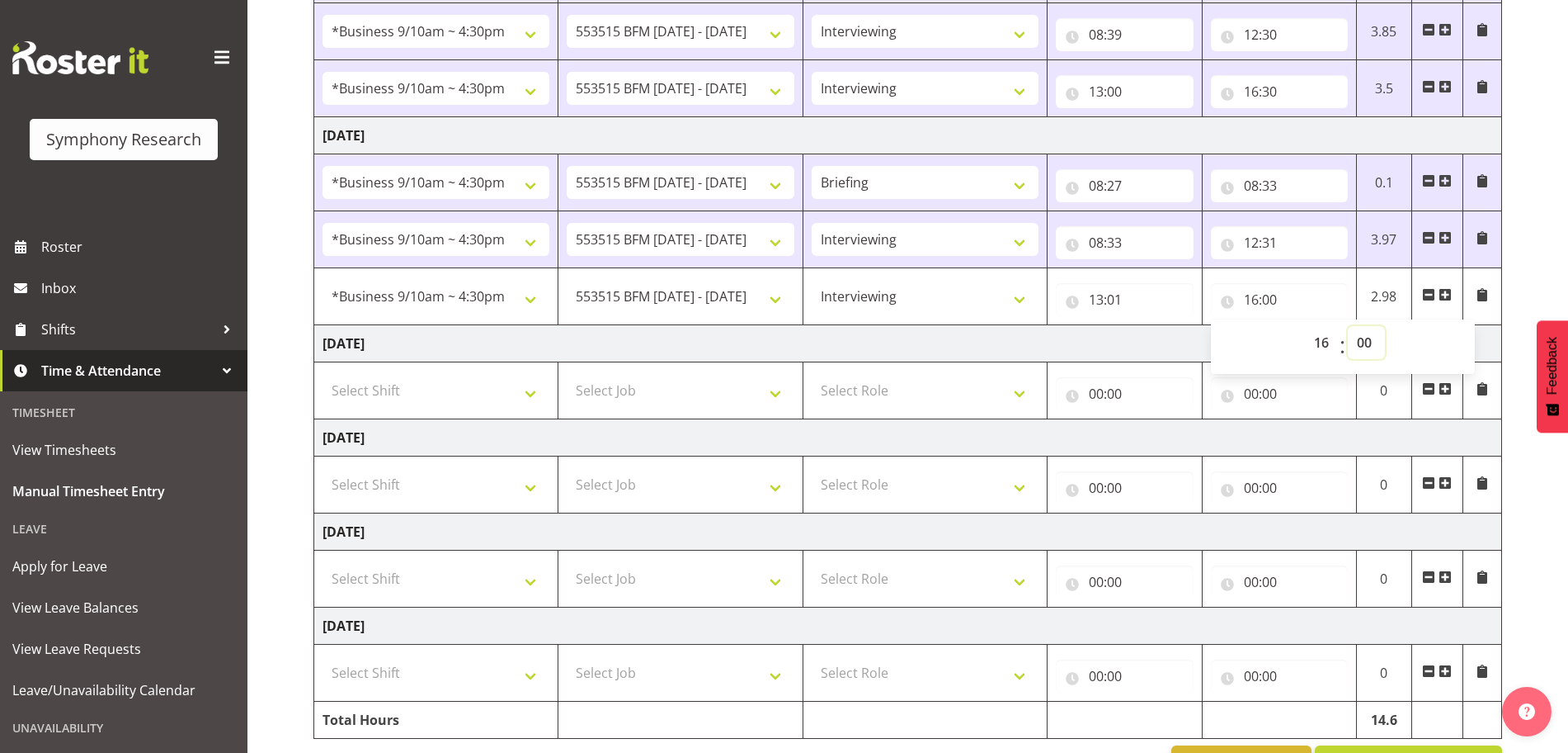
click at [1368, 343] on select "00 01 02 03 04 05 06 07 08 09 10 11 12 13 14 15 16 17 18 19 20 21 22 23 24 25 2…" at bounding box center [1366, 343] width 37 height 33
select select "33"
click at [1348, 326] on select "00 01 02 03 04 05 06 07 08 09 10 11 12 13 14 15 16 17 18 19 20 21 22 23 24 25 2…" at bounding box center [1366, 343] width 37 height 33
type input "16:33"
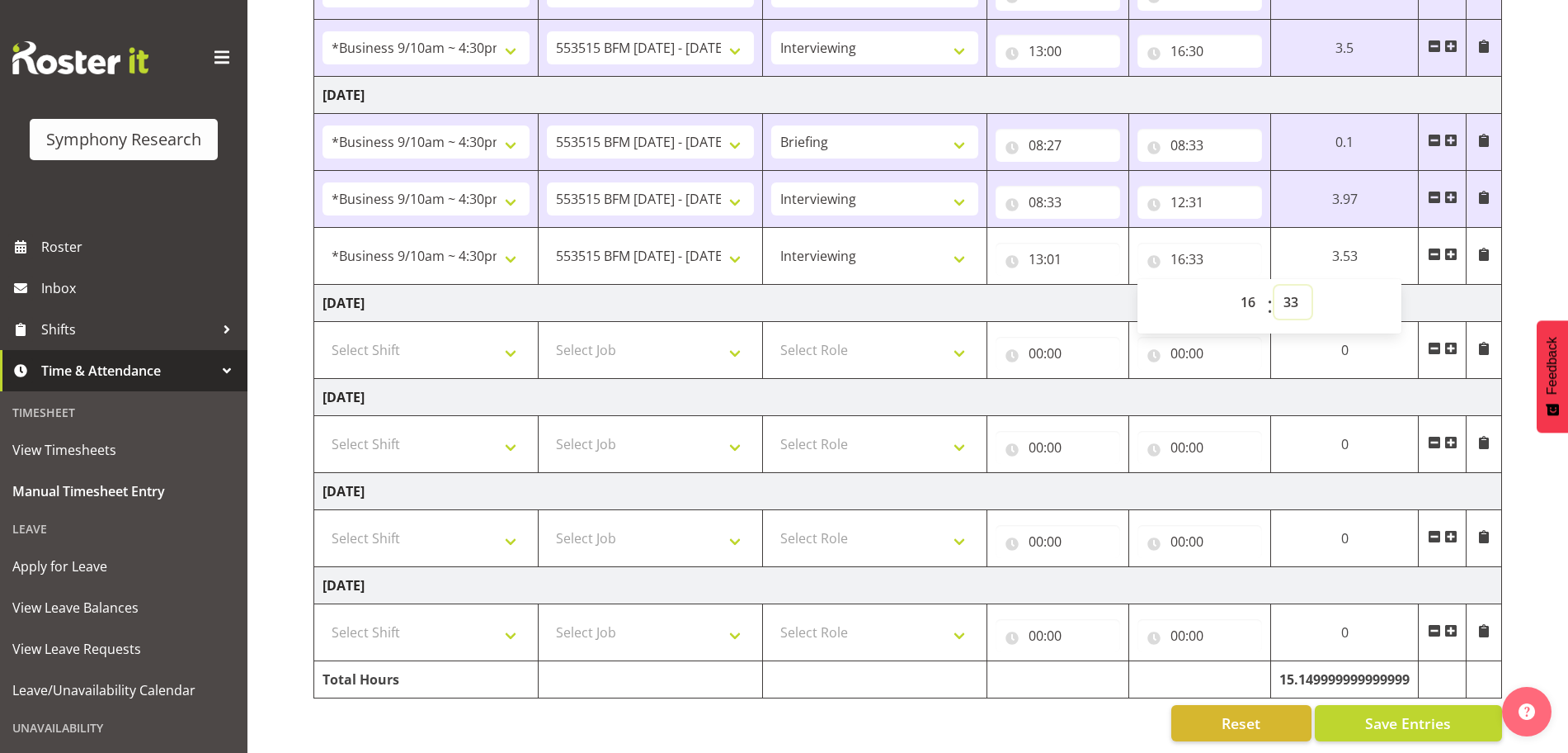
scroll to position [503, 0]
click at [1438, 711] on span "Save Entries" at bounding box center [1408, 721] width 86 height 21
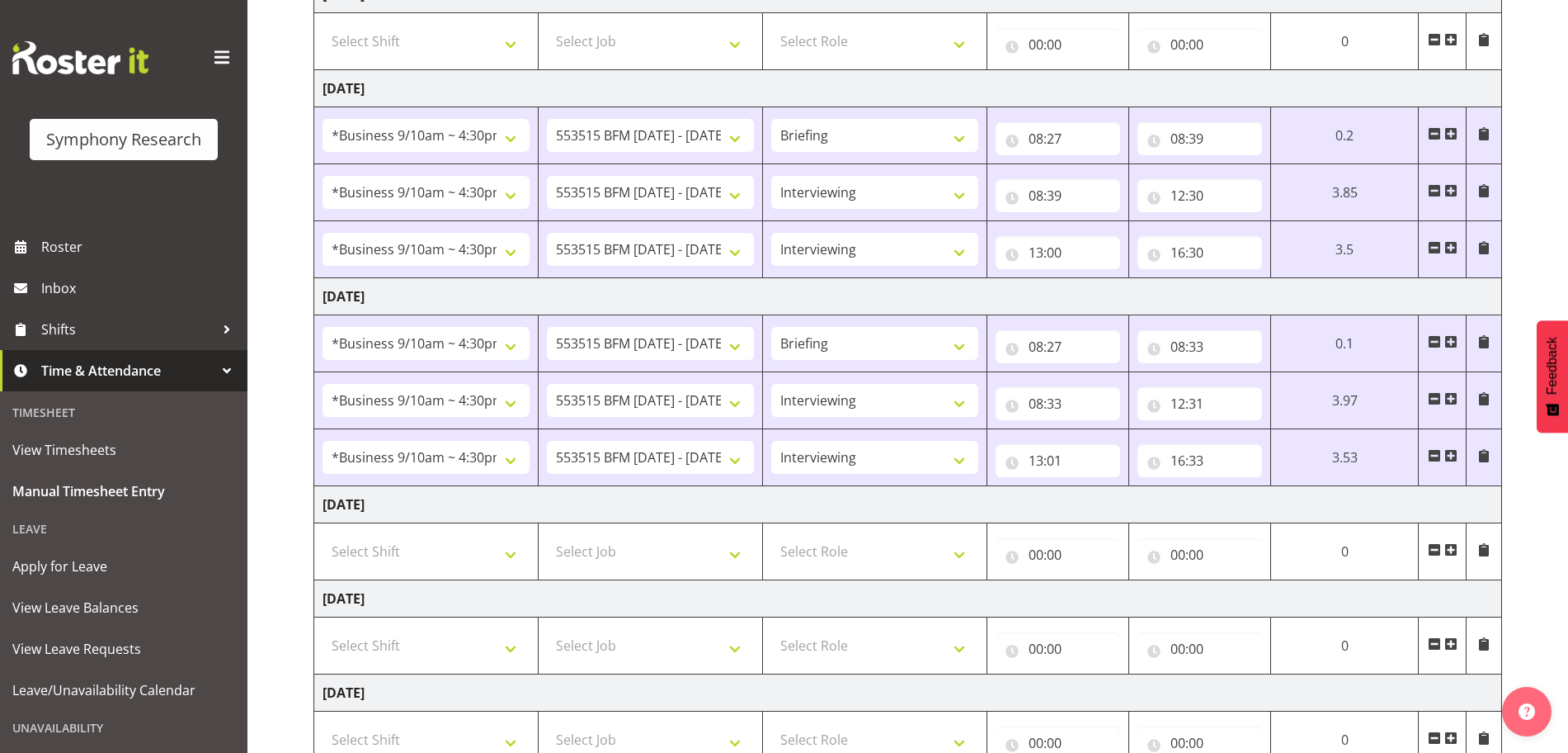
scroll to position [0, 0]
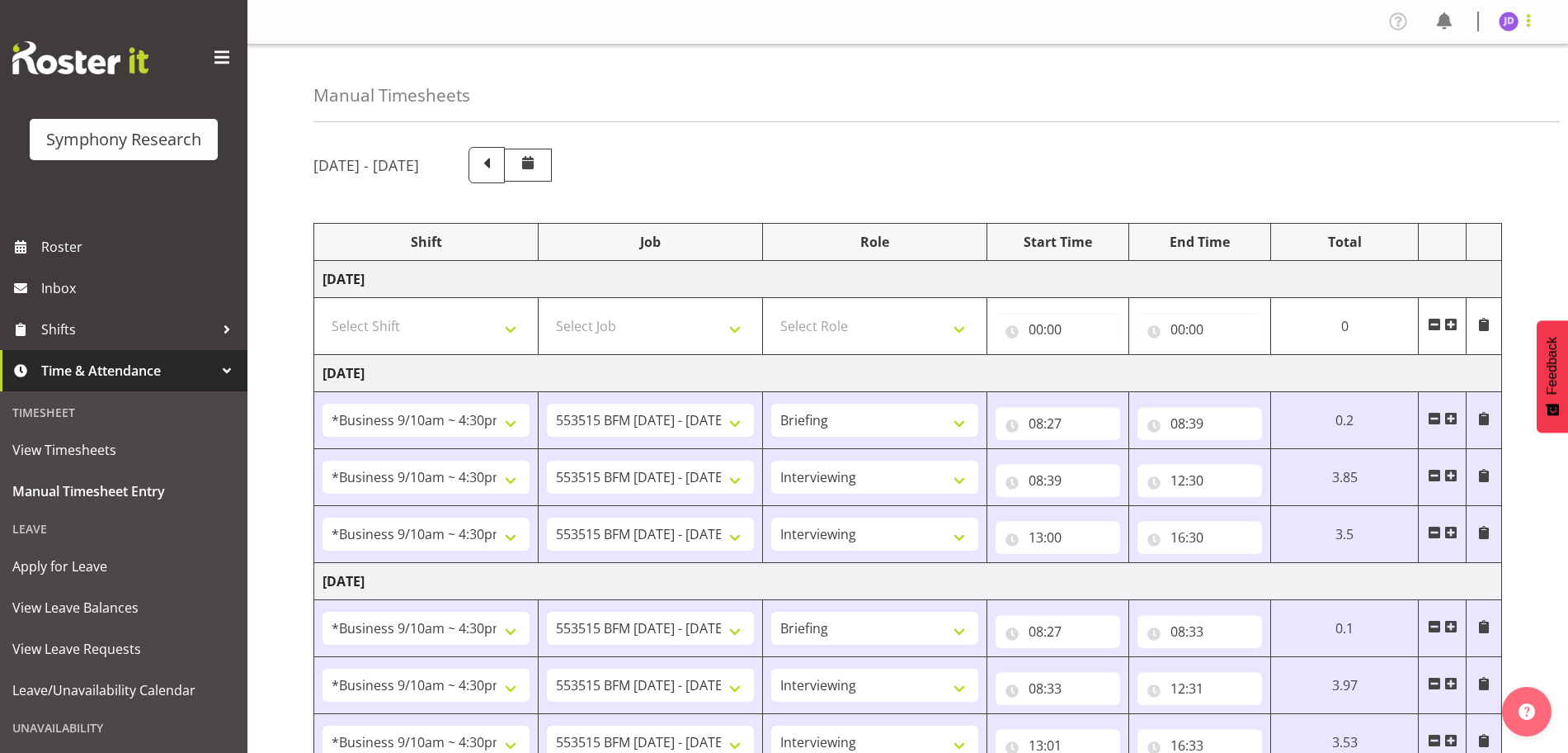
click at [1528, 24] on span at bounding box center [1529, 21] width 20 height 20
click at [1429, 91] on link "Log Out" at bounding box center [1459, 87] width 158 height 30
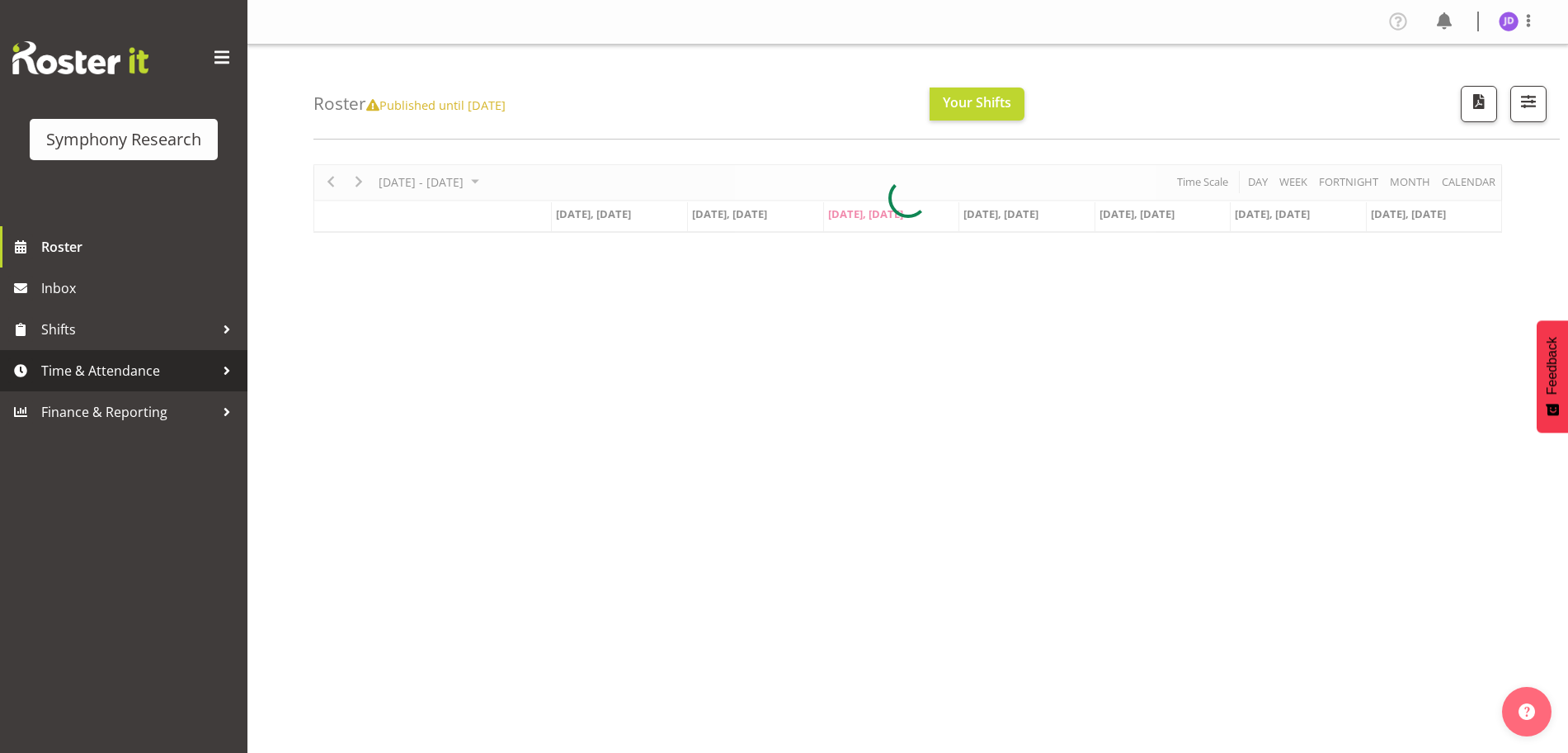
click at [132, 372] on span "Time & Attendance" at bounding box center [128, 370] width 173 height 25
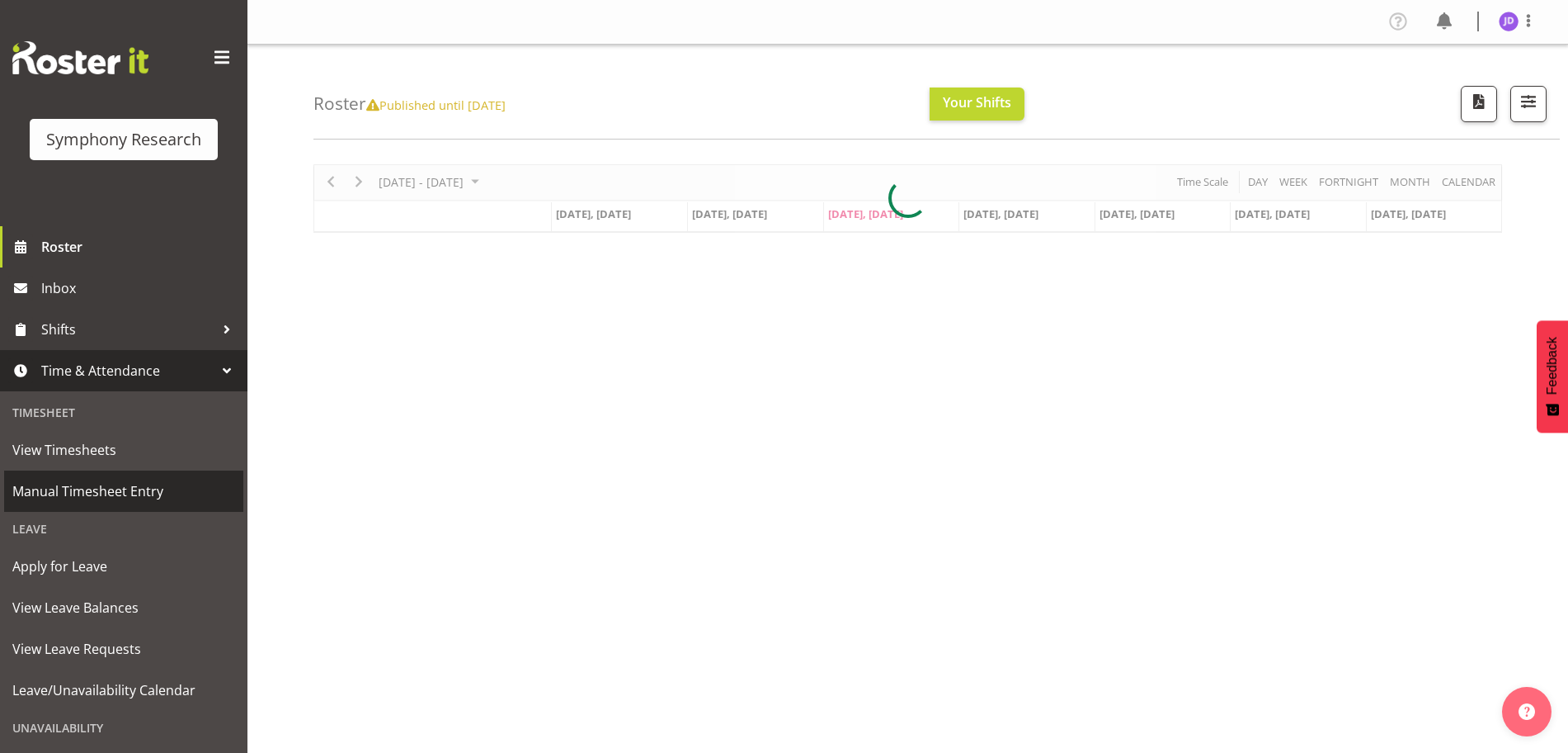
click at [131, 499] on span "Manual Timesheet Entry" at bounding box center [123, 491] width 223 height 25
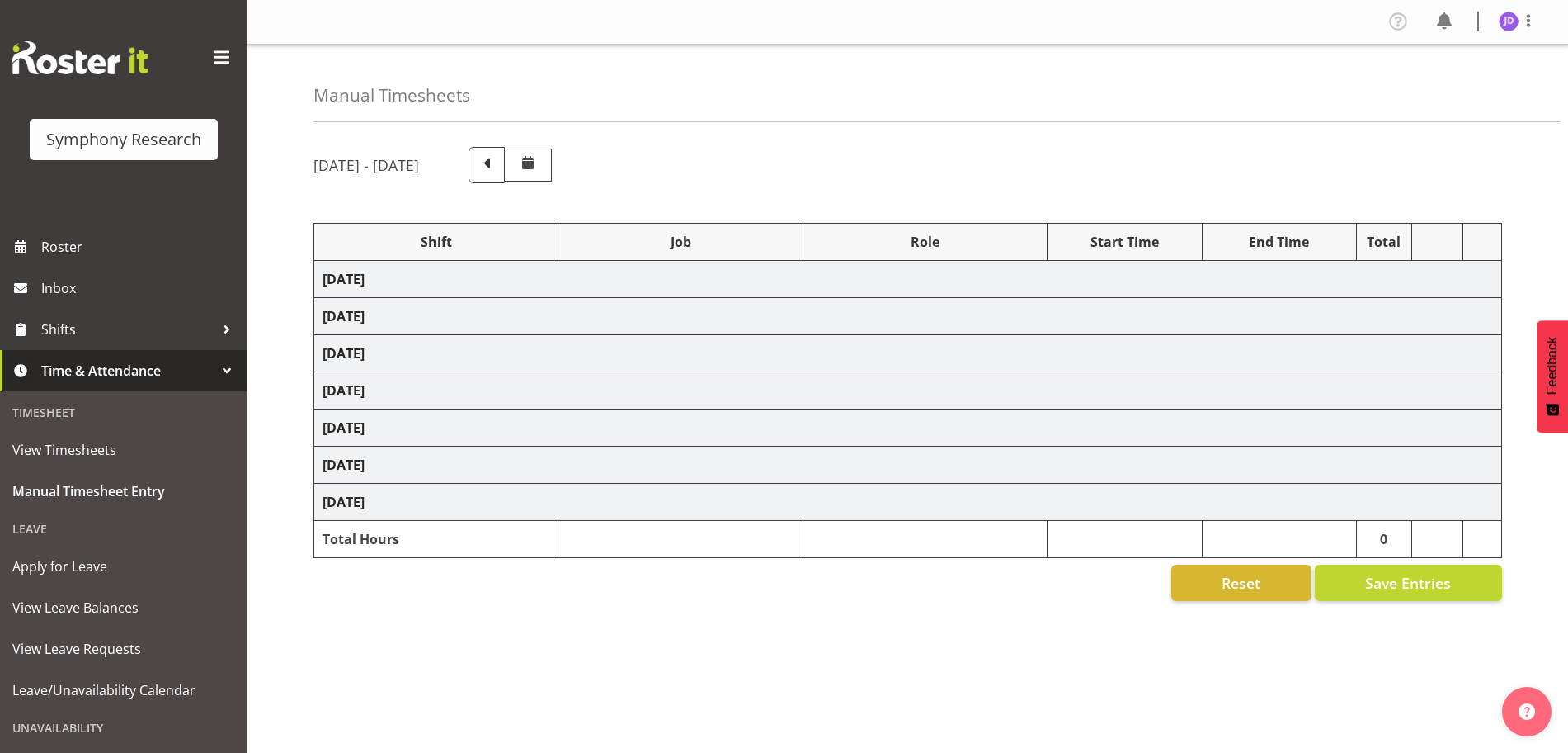
select select "26078"
select select "10731"
select select "26078"
select select "10731"
select select "47"
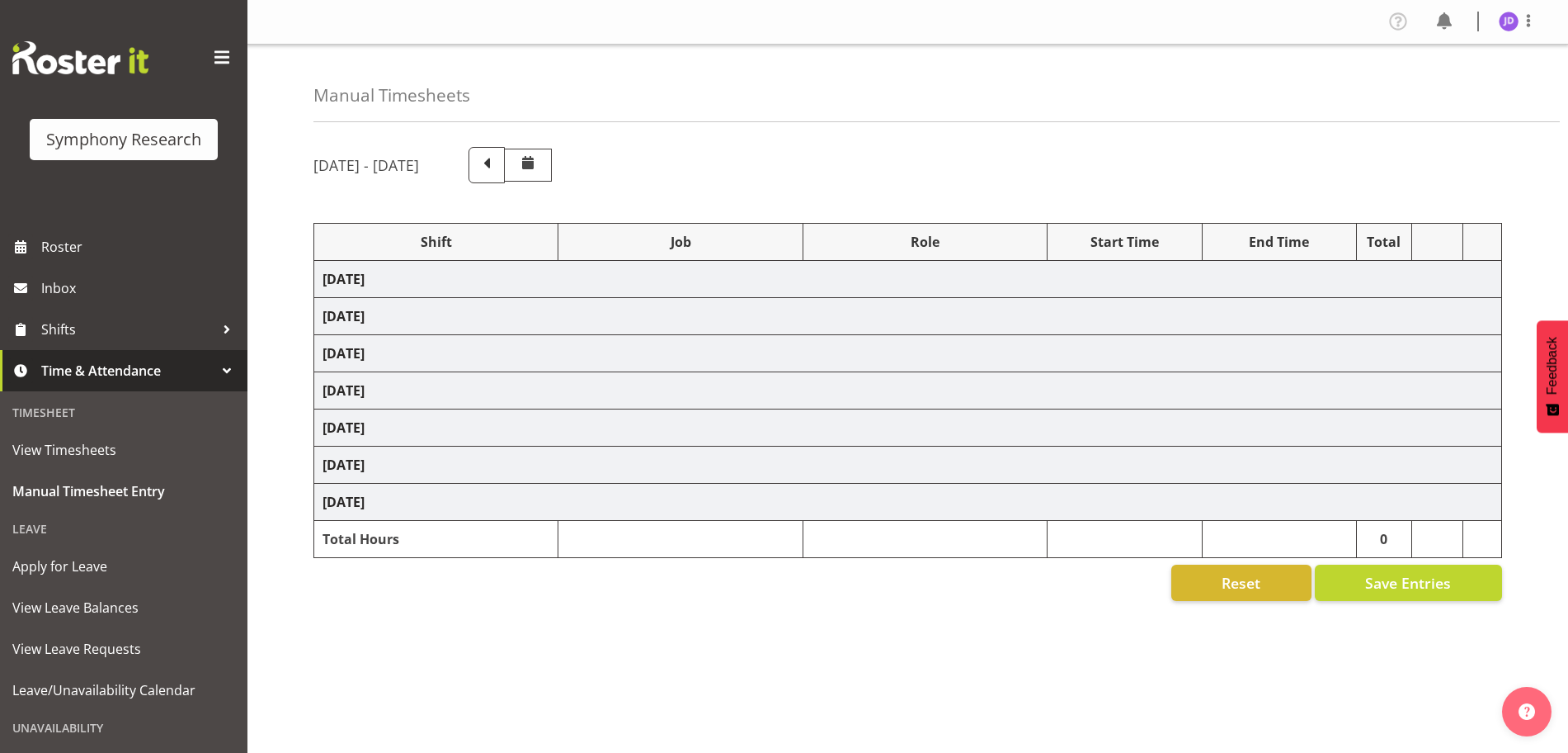
select select "26078"
select select "10731"
select select "47"
select select "26078"
select select "10731"
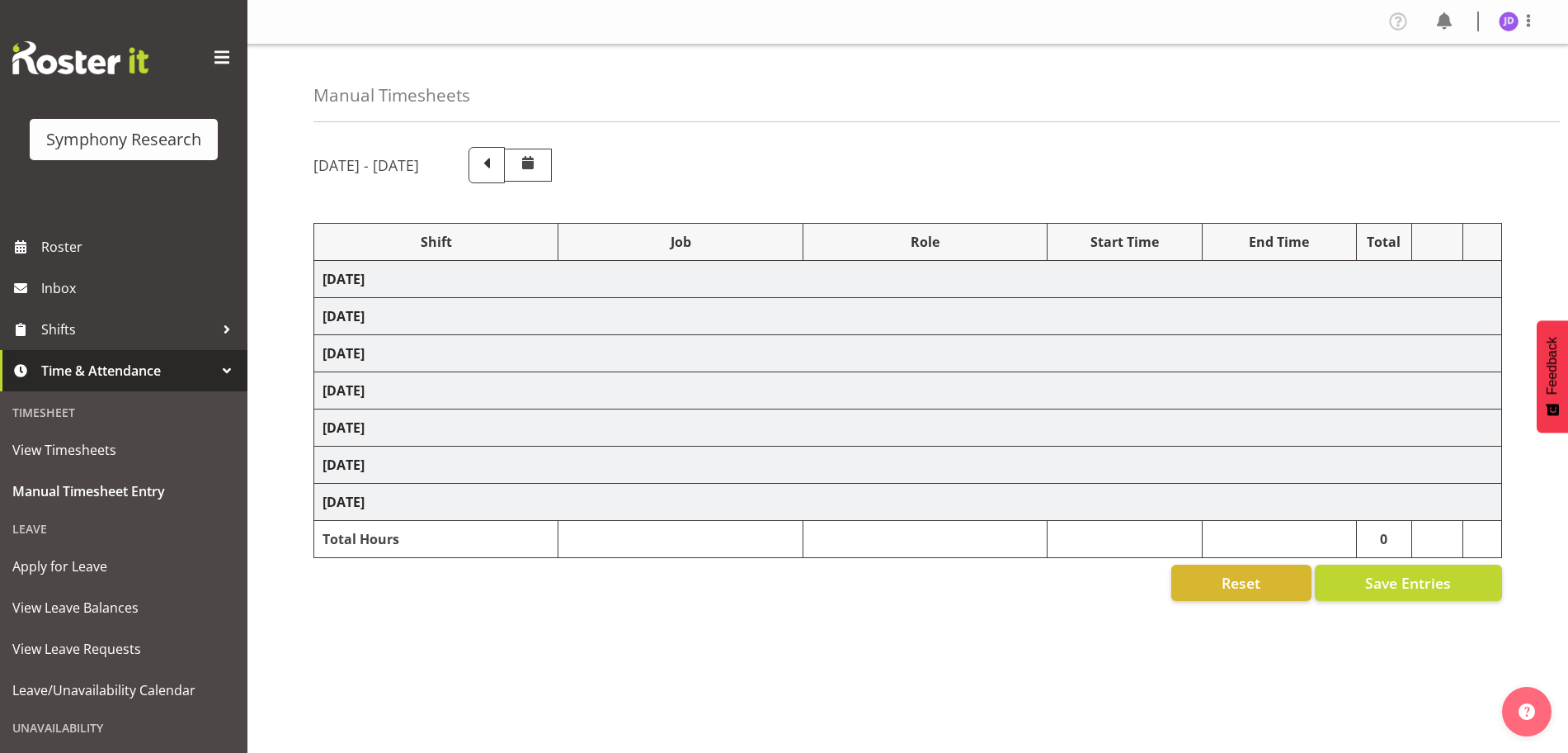
select select "26078"
select select "10731"
select select "47"
select select "26078"
select select "10731"
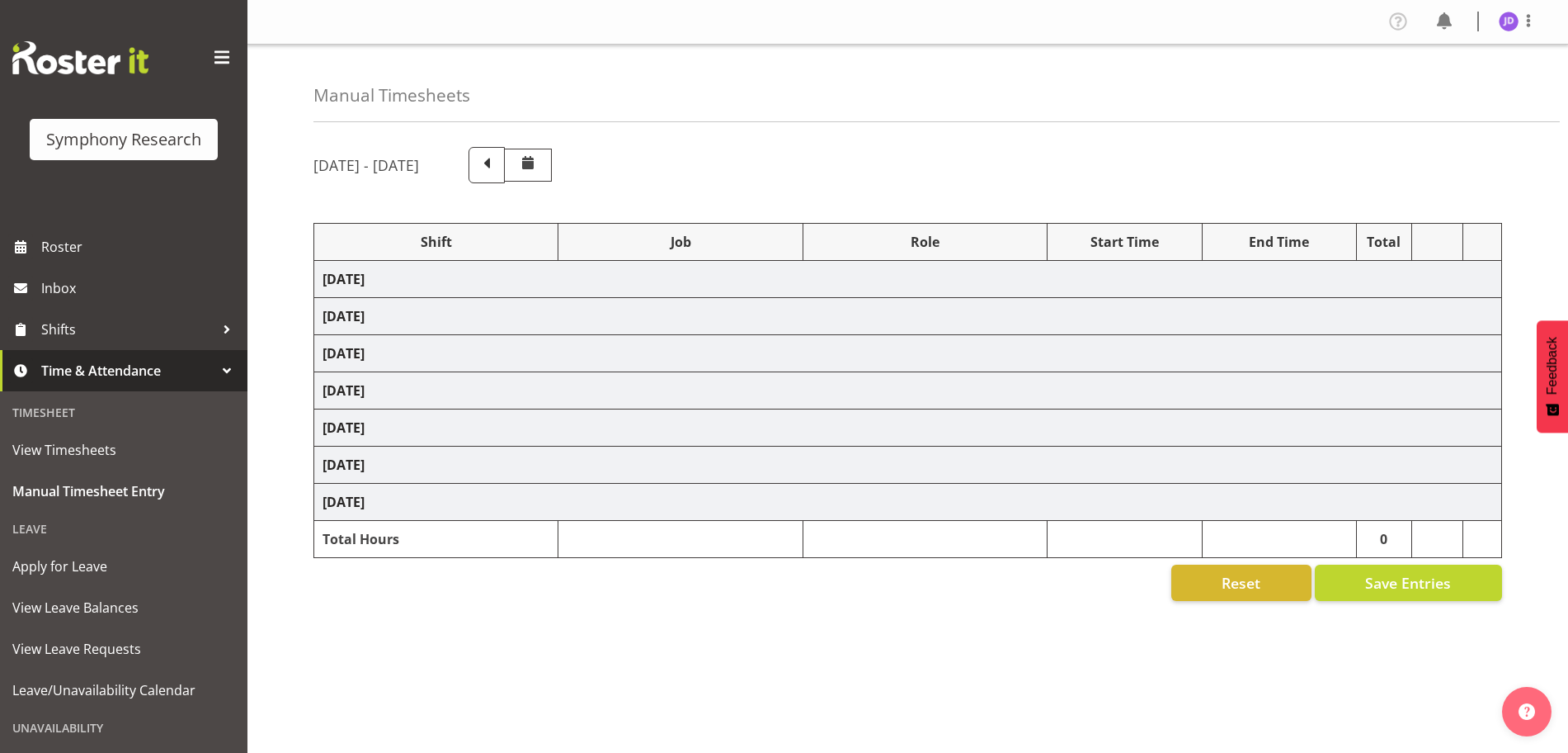
select select "47"
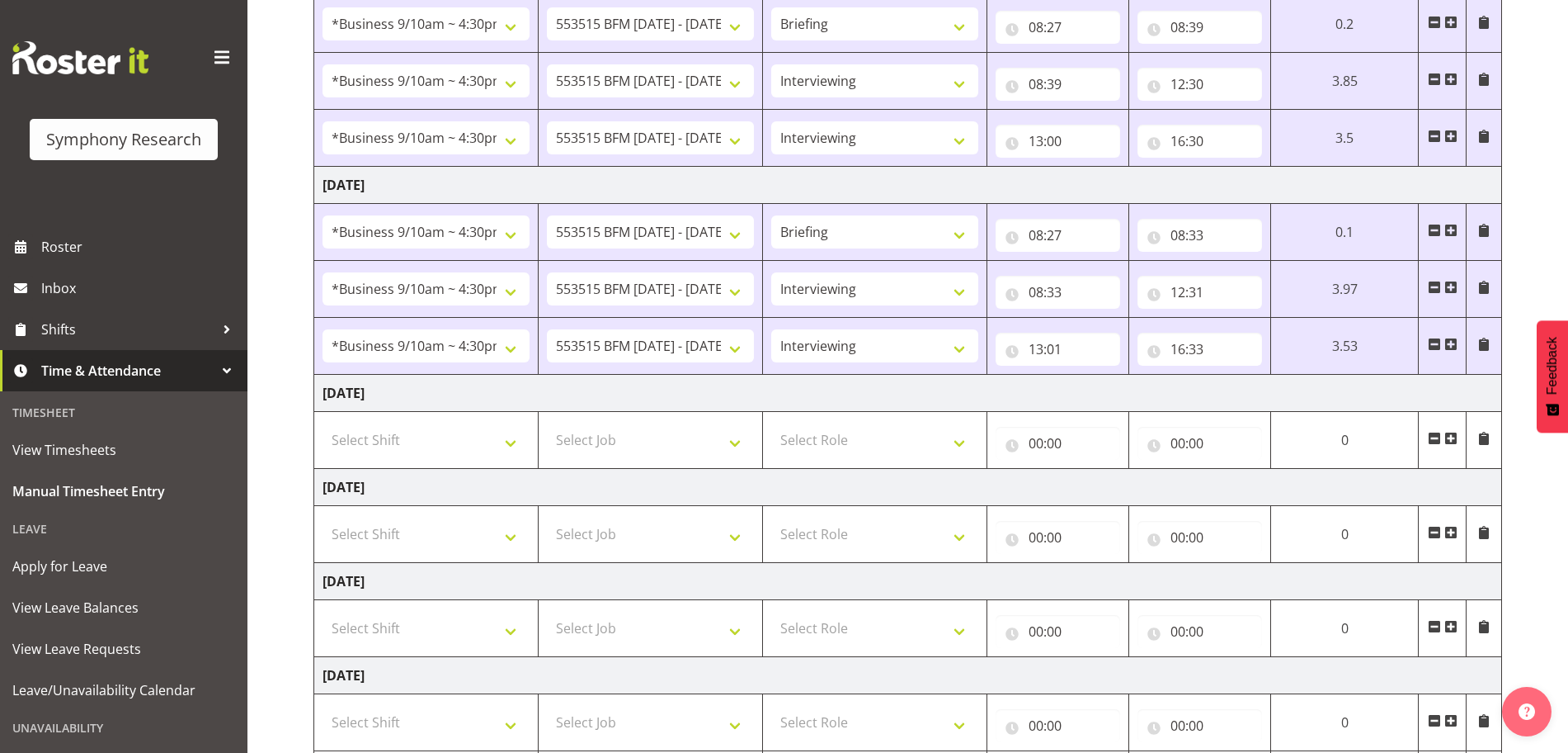
scroll to position [503, 0]
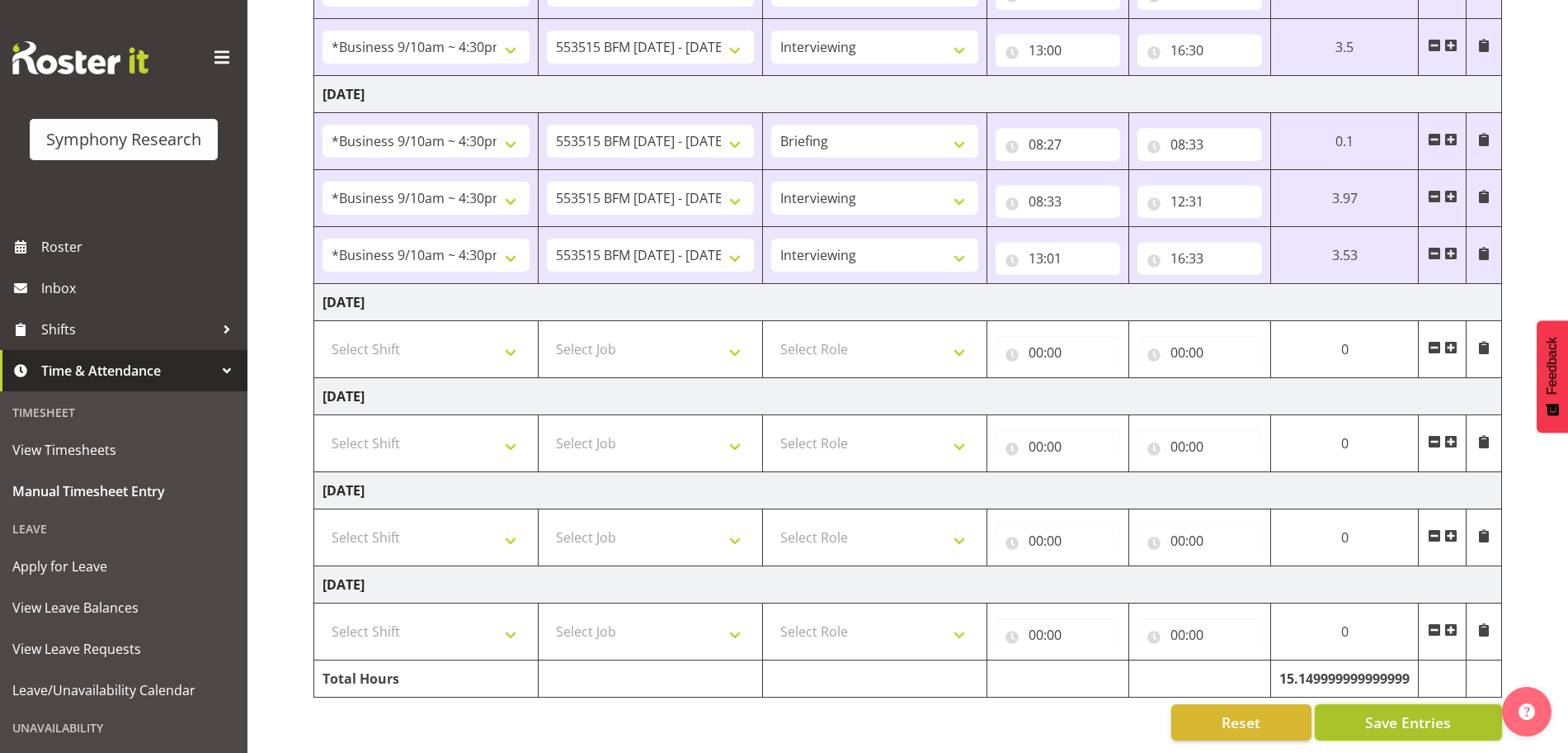
click at [1408, 711] on span "Save Entries" at bounding box center [1408, 721] width 86 height 21
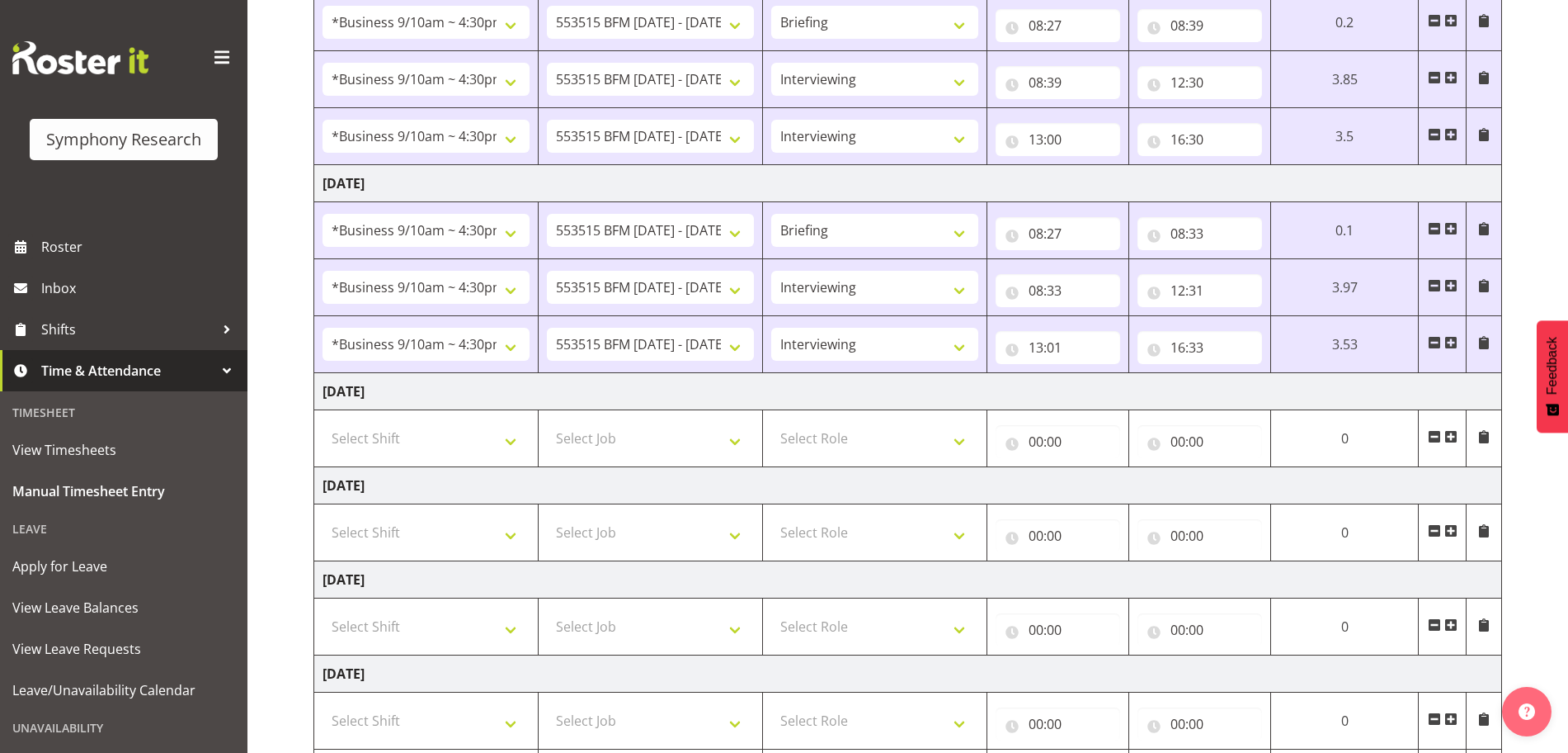
scroll to position [0, 0]
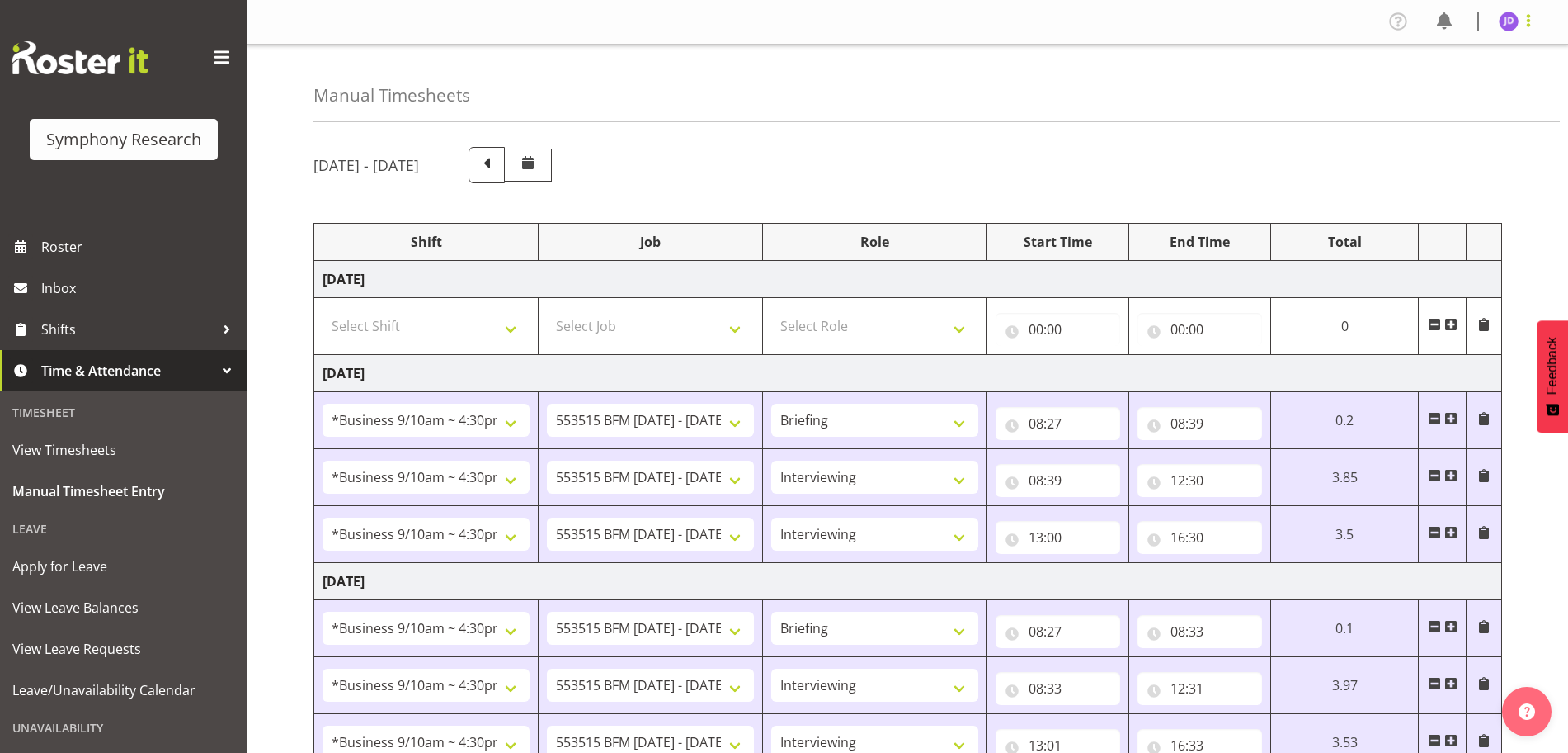
click at [1529, 30] on span at bounding box center [1529, 21] width 20 height 20
click at [1428, 91] on link "Log Out" at bounding box center [1459, 87] width 158 height 30
